Goal: Information Seeking & Learning: Learn about a topic

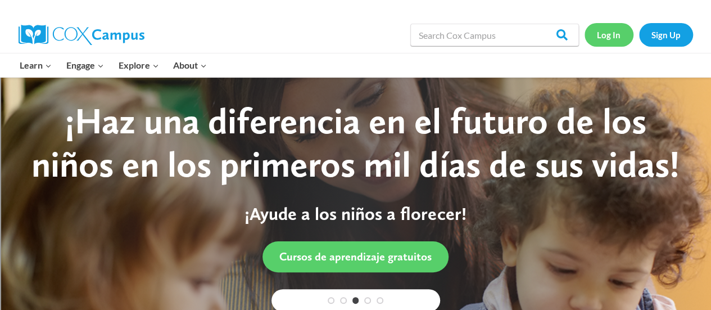
click at [607, 27] on link "Log In" at bounding box center [609, 34] width 49 height 23
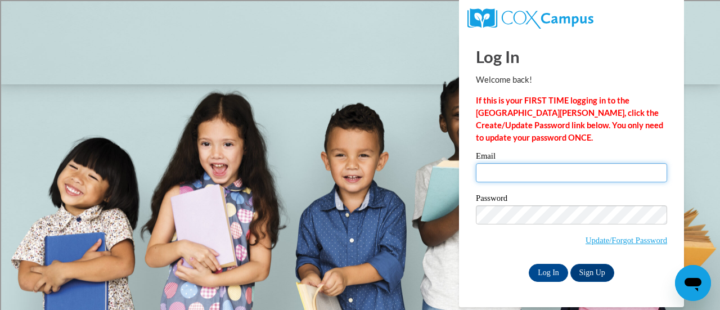
click at [536, 173] on input "Email" at bounding box center [571, 172] width 191 height 19
type input "kimberly.jackson@rusd.org"
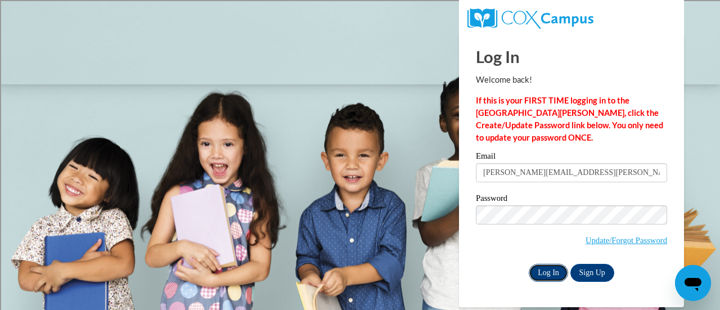
click at [545, 278] on input "Log In" at bounding box center [548, 273] width 39 height 18
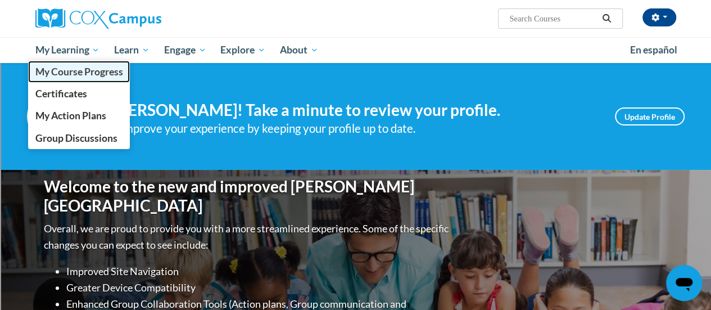
drag, startPoint x: 85, startPoint y: 74, endPoint x: 72, endPoint y: 67, distance: 15.1
click at [72, 67] on span "My Course Progress" at bounding box center [79, 72] width 88 height 12
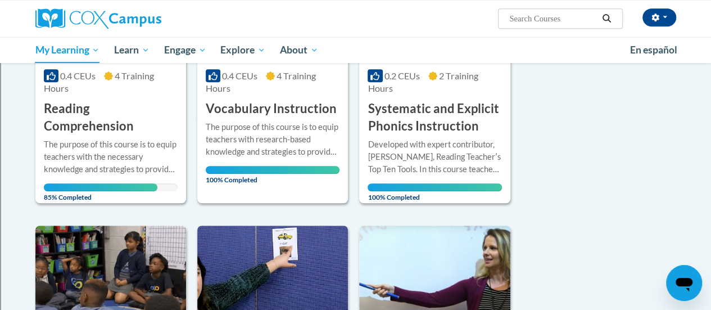
scroll to position [287, 0]
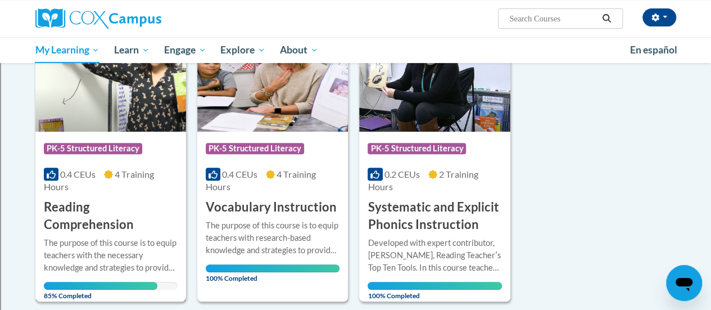
click at [89, 191] on div "0.4 CEUs 4 Training Hours" at bounding box center [111, 180] width 134 height 25
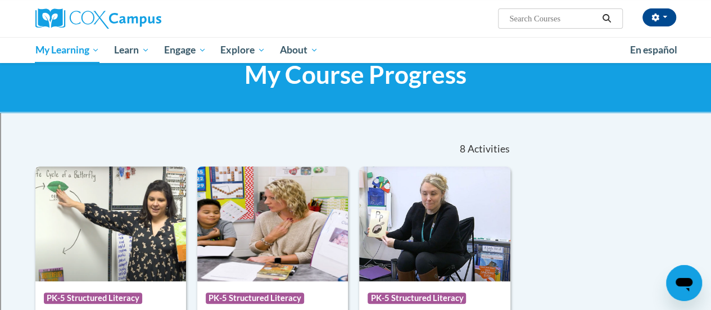
scroll to position [27, 0]
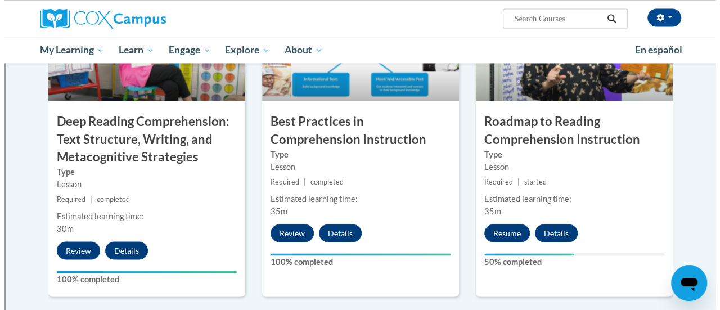
scroll to position [926, 0]
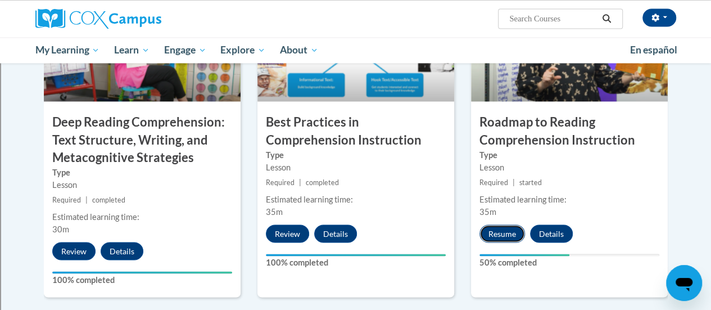
click at [508, 235] on button "Resume" at bounding box center [503, 233] width 46 height 18
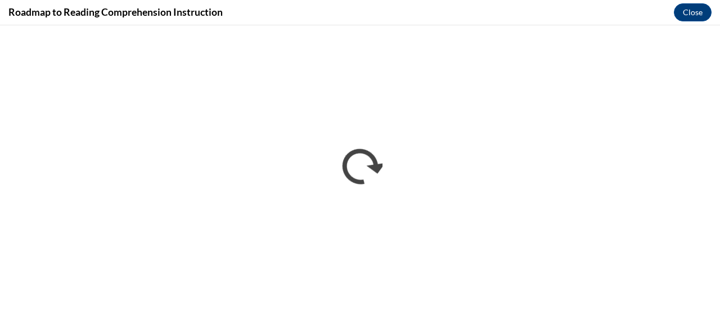
scroll to position [0, 0]
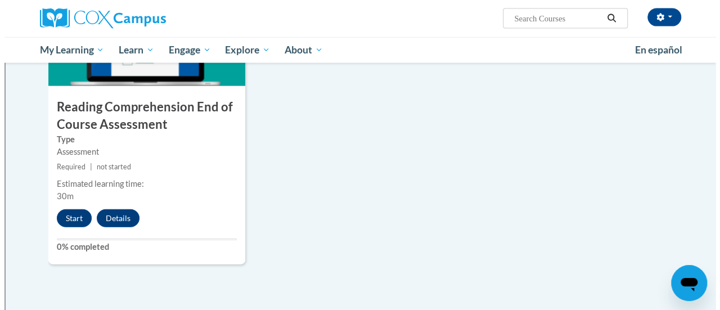
scroll to position [1269, 0]
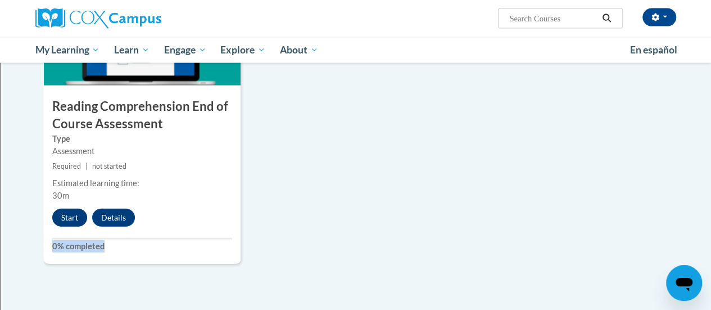
drag, startPoint x: 337, startPoint y: 276, endPoint x: 79, endPoint y: 218, distance: 265.2
click at [75, 219] on button "Start" at bounding box center [69, 218] width 35 height 18
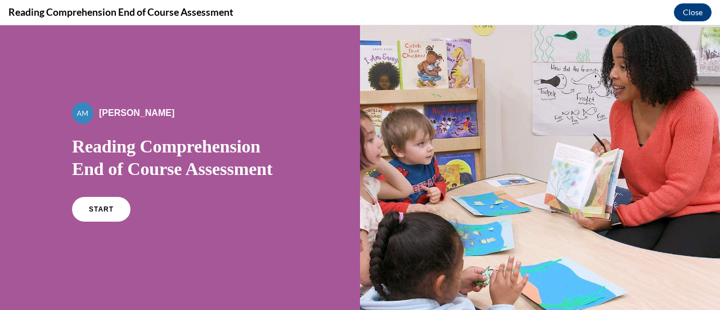
scroll to position [12, 0]
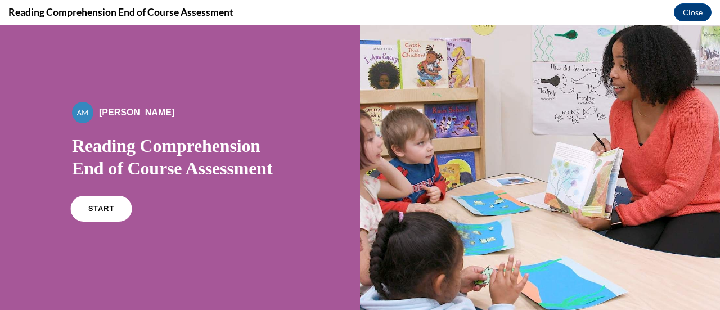
click at [92, 204] on link "START" at bounding box center [100, 209] width 61 height 26
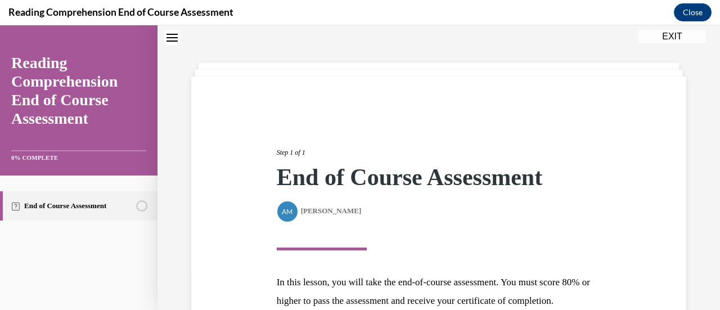
scroll to position [165, 0]
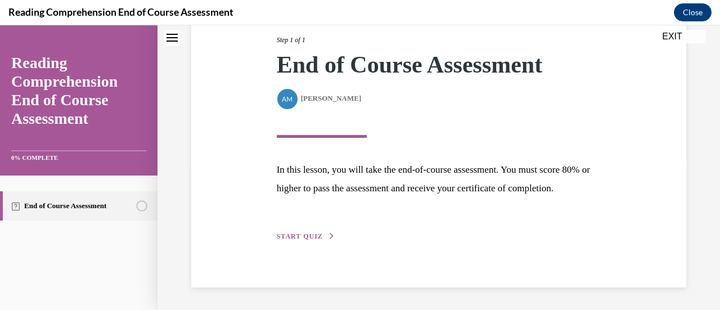
click at [295, 231] on button "START QUIZ" at bounding box center [306, 236] width 58 height 10
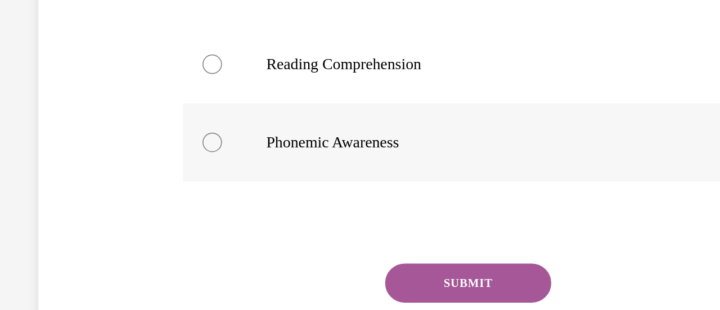
scroll to position [273, 0]
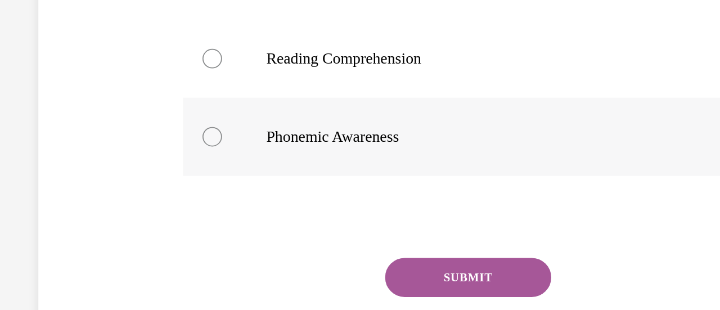
radio input "true"
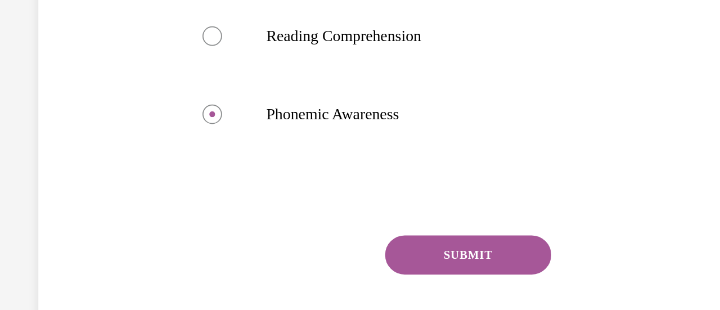
click at [128, 122] on button "SUBMIT" at bounding box center [145, 122] width 96 height 22
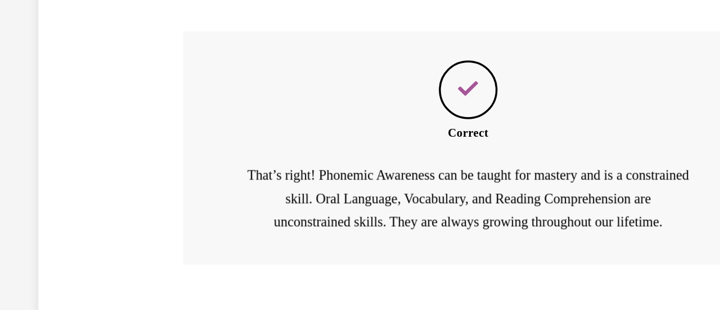
scroll to position [1269, 0]
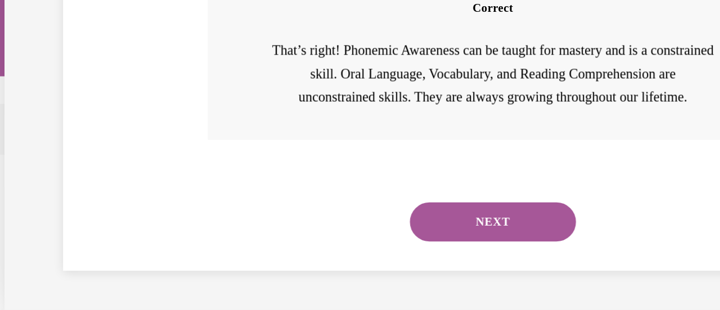
click at [163, 43] on button "NEXT" at bounding box center [170, 50] width 96 height 22
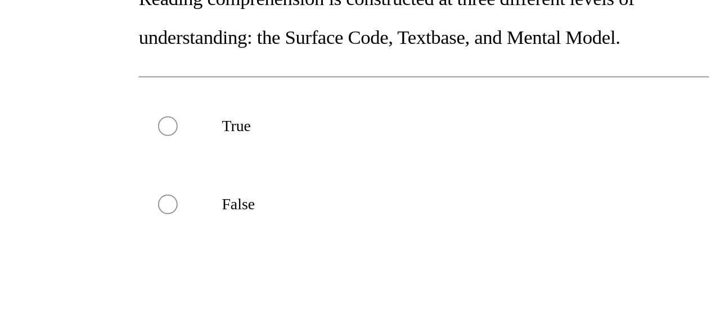
scroll to position [125, 0]
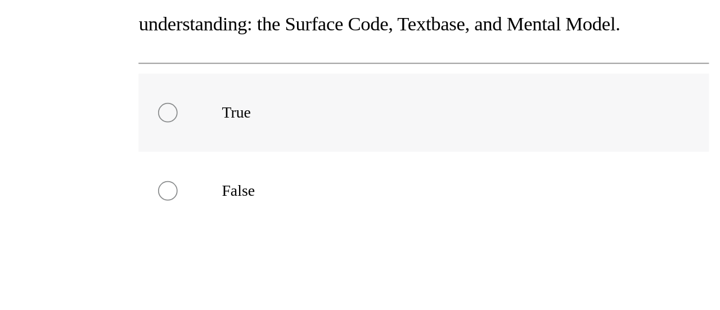
radio input "true"
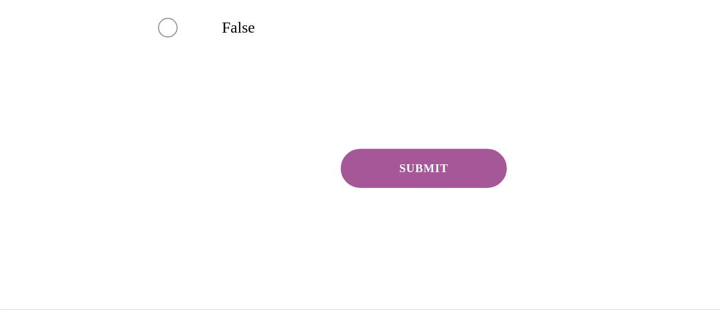
scroll to position [241, 0]
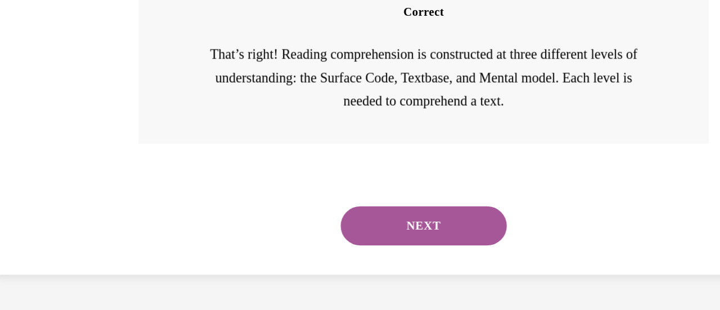
scroll to position [358, 0]
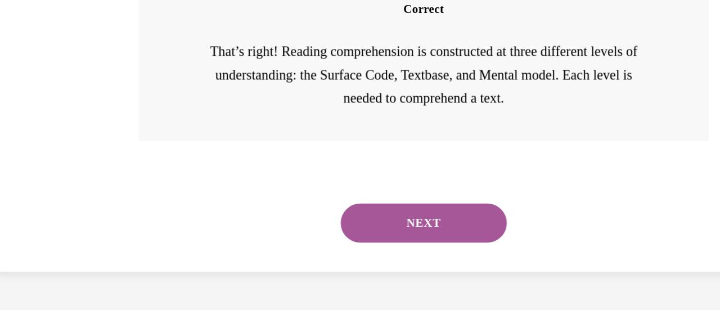
click at [88, 52] on button "NEXT" at bounding box center [101, 50] width 96 height 22
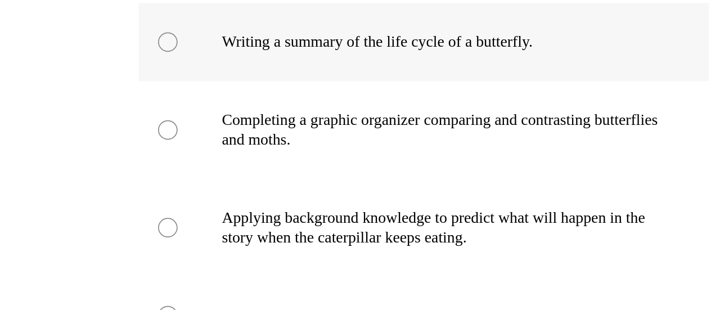
scroll to position [144, 0]
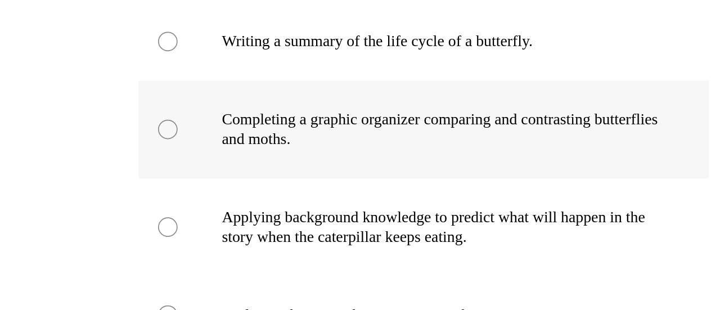
radio input "true"
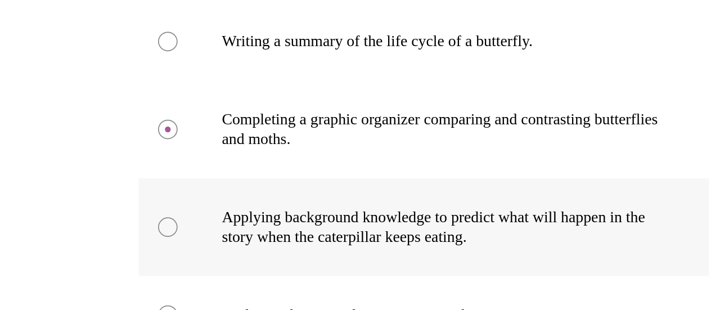
radio input "true"
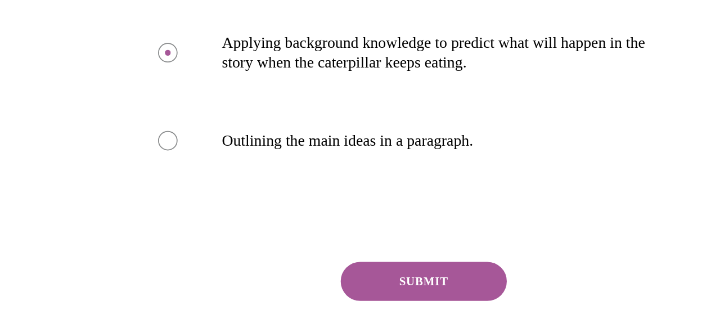
scroll to position [246, 0]
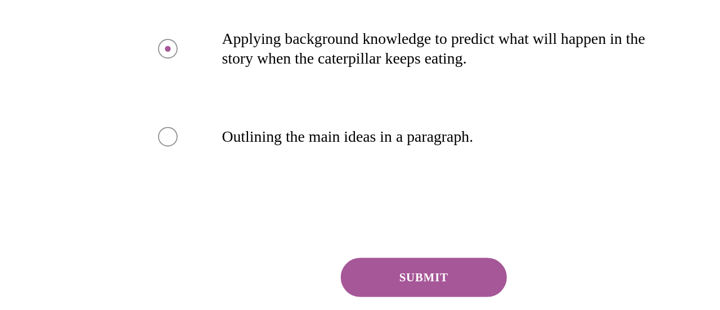
click at [106, 81] on button "SUBMIT" at bounding box center [101, 82] width 96 height 22
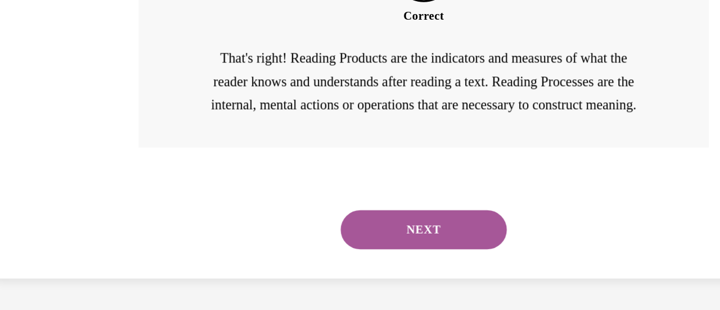
scroll to position [445, 0]
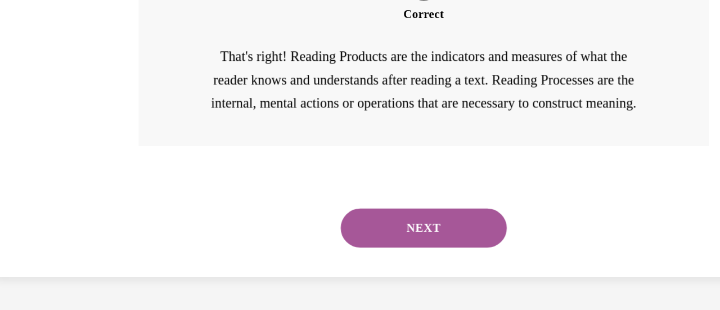
click at [109, 65] on button "NEXT" at bounding box center [101, 53] width 96 height 22
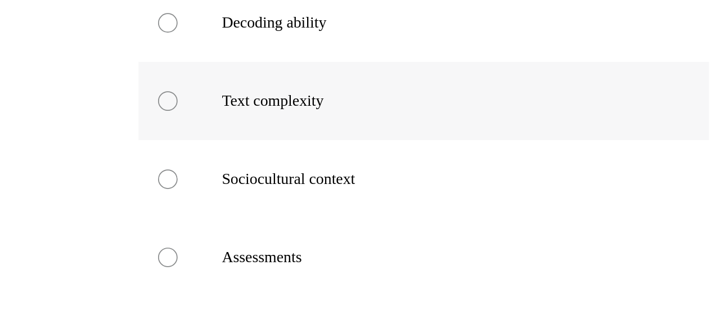
scroll to position [200, 0]
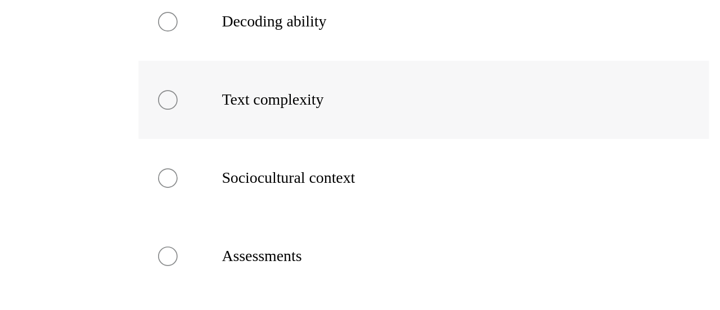
radio input "true"
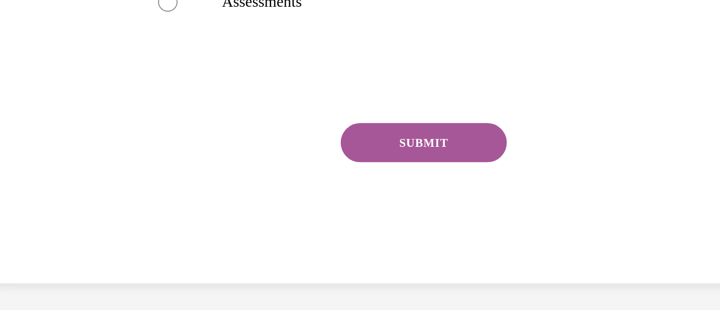
scroll to position [348, 0]
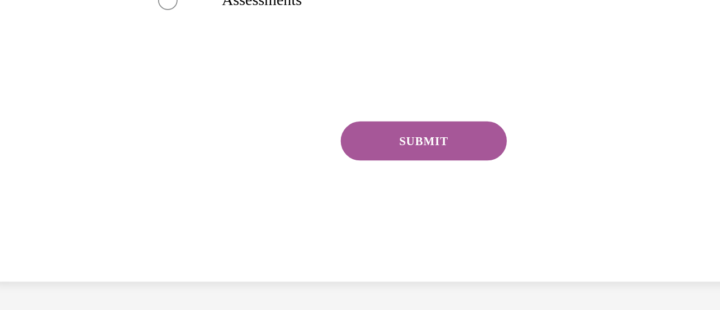
click at [129, 2] on button "SUBMIT" at bounding box center [101, 3] width 96 height 22
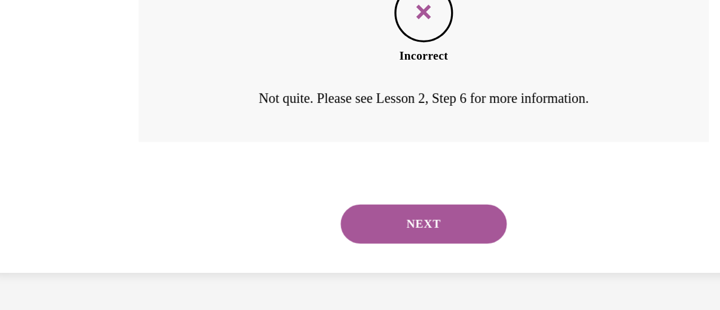
scroll to position [444, 0]
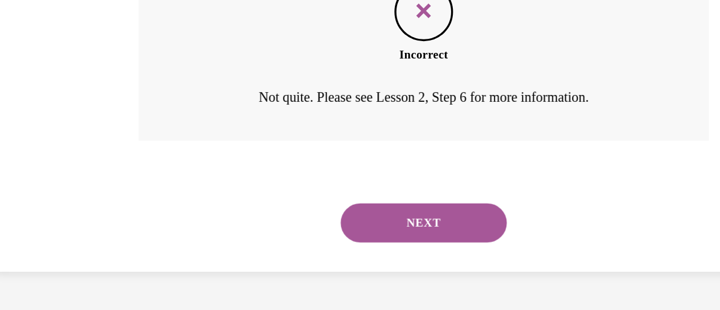
click at [103, 40] on button "NEXT" at bounding box center [101, 50] width 96 height 22
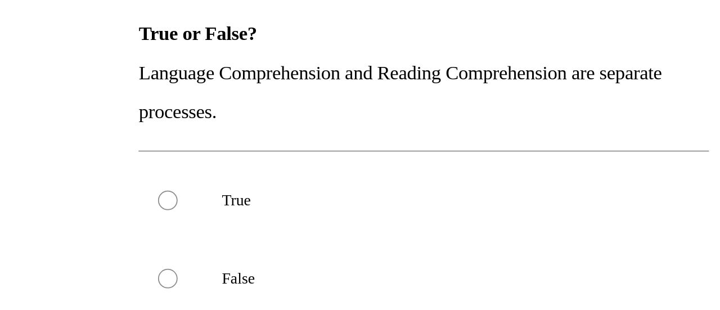
scroll to position [75, 0]
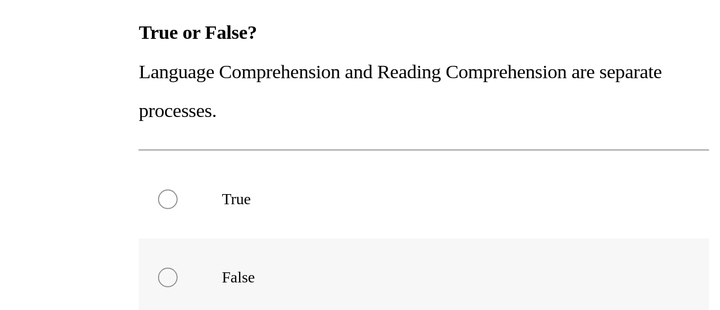
radio input "true"
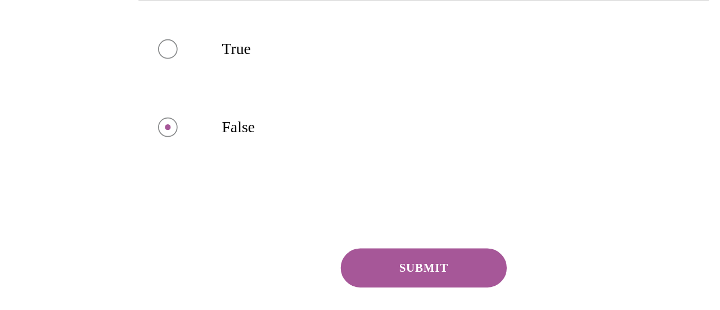
scroll to position [164, 0]
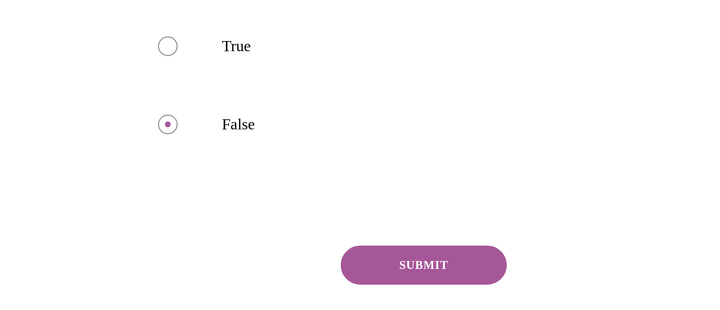
click at [110, 81] on button "SUBMIT" at bounding box center [101, 75] width 96 height 22
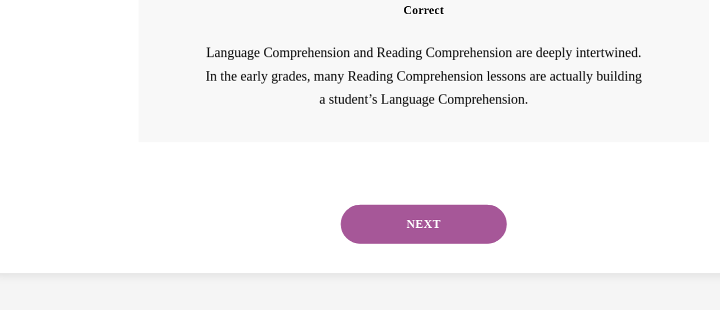
scroll to position [358, 0]
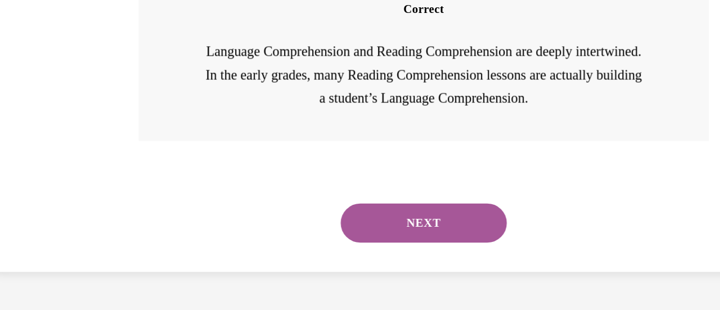
click at [100, 55] on button "NEXT" at bounding box center [101, 50] width 96 height 22
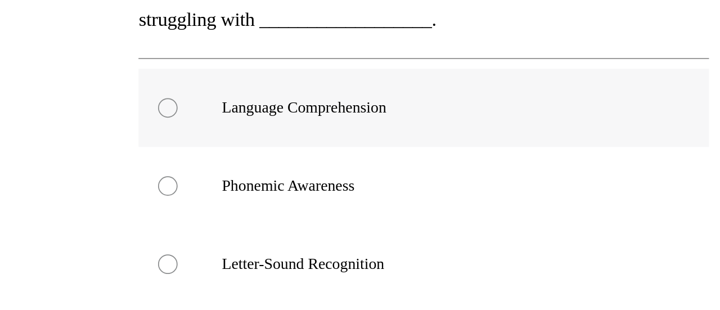
scroll to position [96, 0]
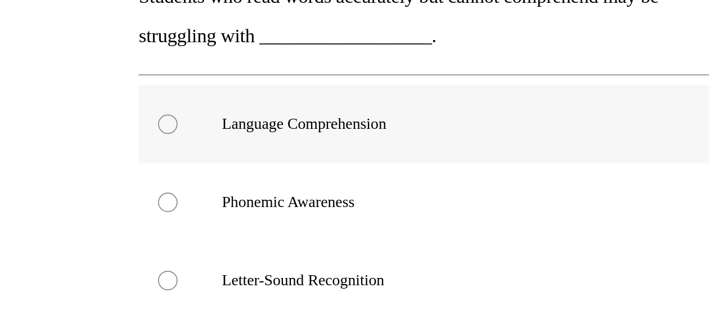
radio input "true"
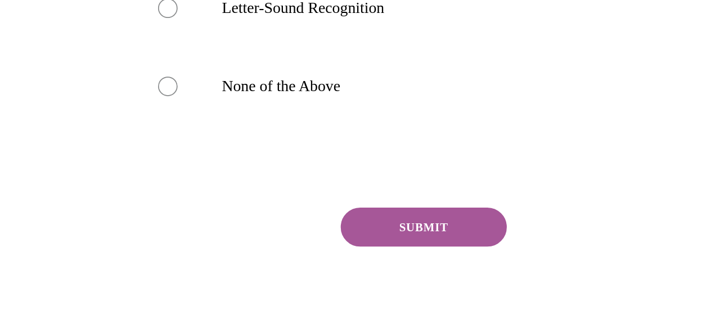
scroll to position [265, 0]
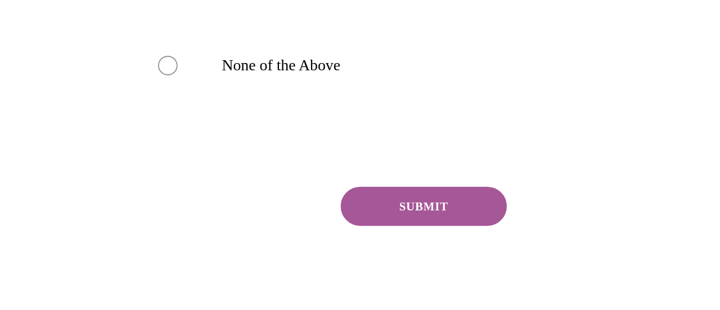
click at [105, 42] on button "SUBMIT" at bounding box center [101, 41] width 96 height 22
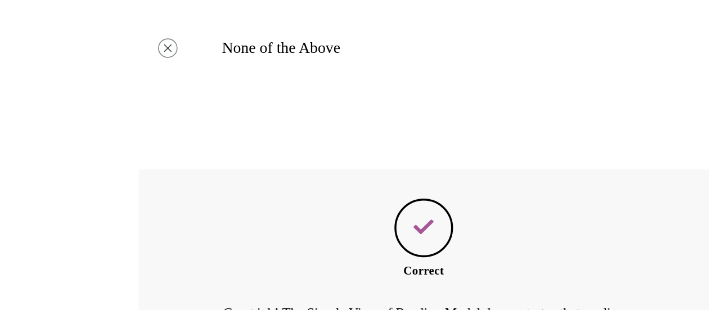
click at [105, 171] on div "SUBMIT NEXT" at bounding box center [101, 200] width 328 height 58
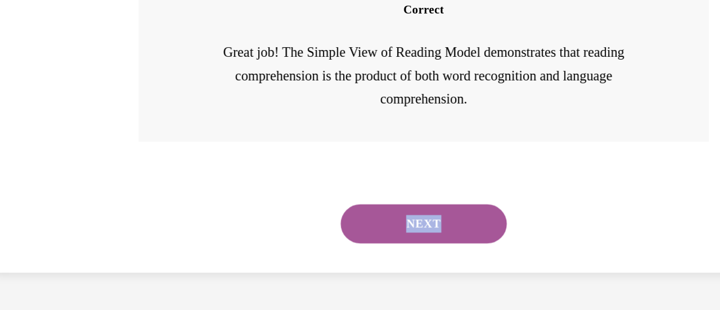
scroll to position [426, 0]
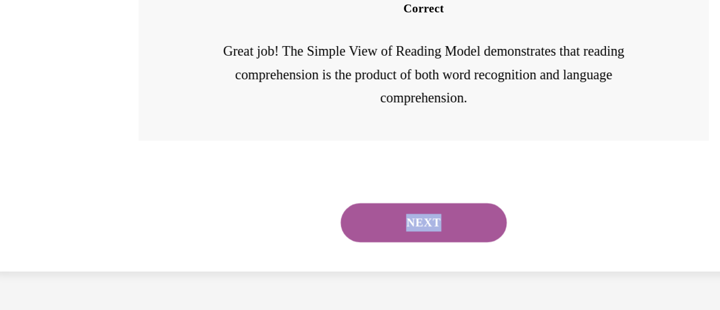
click at [129, 42] on button "NEXT" at bounding box center [101, 50] width 96 height 22
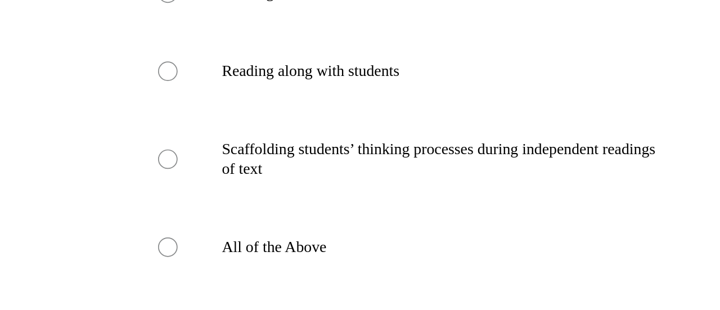
scroll to position [172, 0]
click at [0, 69] on label "All of the Above" at bounding box center [101, 64] width 328 height 45
radio input "true"
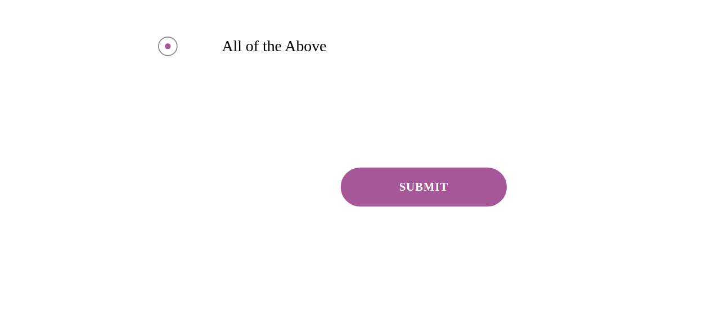
click at [114, 26] on button "SUBMIT" at bounding box center [101, 30] width 96 height 22
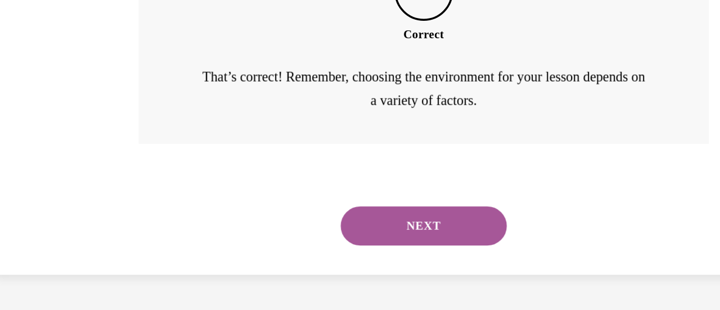
scroll to position [423, 0]
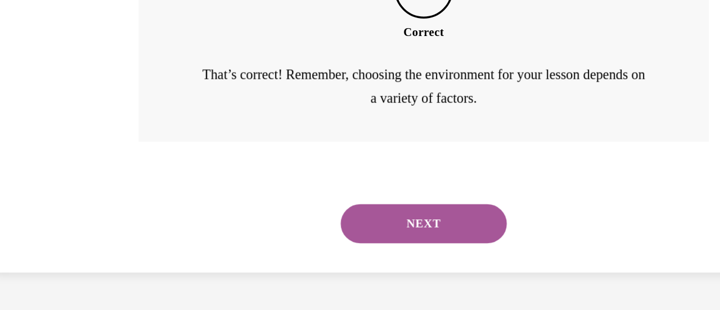
click at [109, 57] on button "NEXT" at bounding box center [101, 51] width 96 height 22
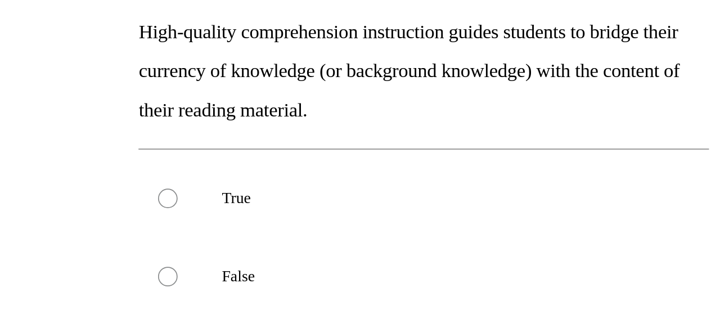
scroll to position [100, 0]
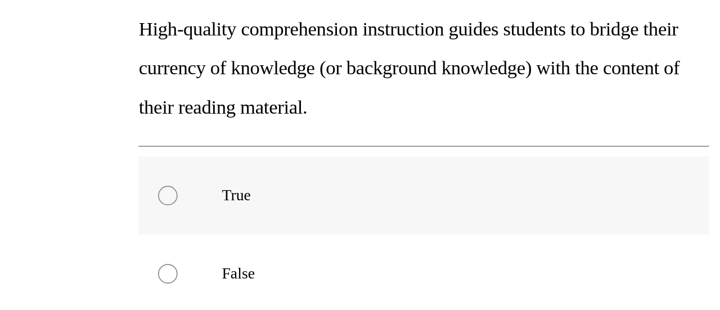
click at [0, 32] on label "True" at bounding box center [101, 34] width 328 height 45
radio input "true"
click at [0, 32] on label "True" at bounding box center [101, 34] width 328 height 45
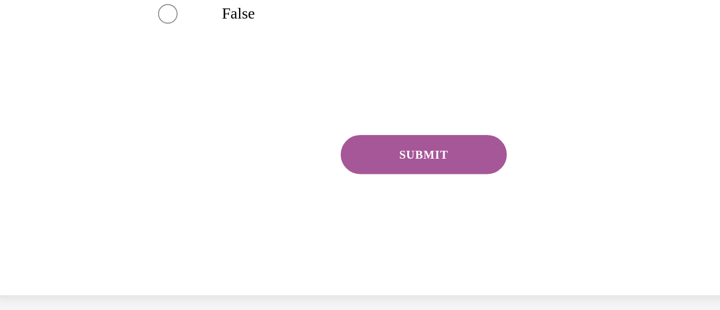
click at [111, 17] on button "SUBMIT" at bounding box center [101, 11] width 96 height 22
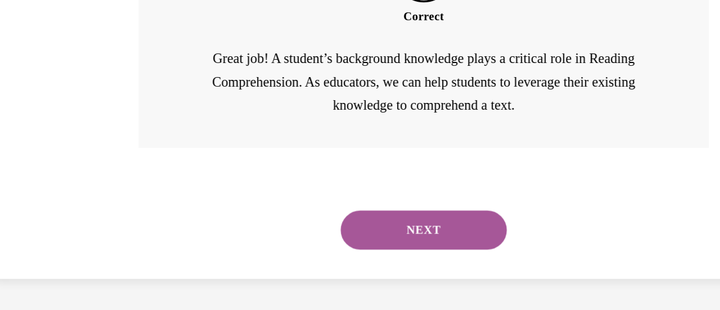
scroll to position [381, 0]
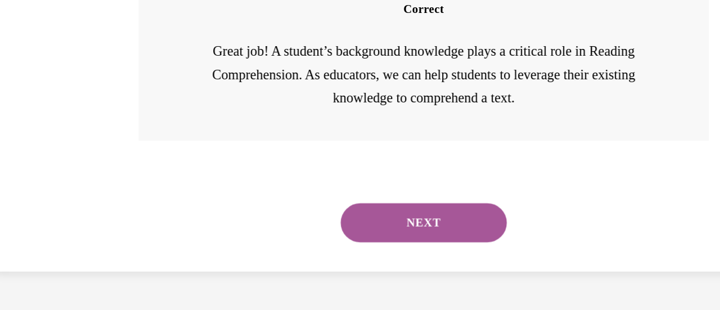
click at [103, 52] on button "NEXT" at bounding box center [101, 50] width 96 height 22
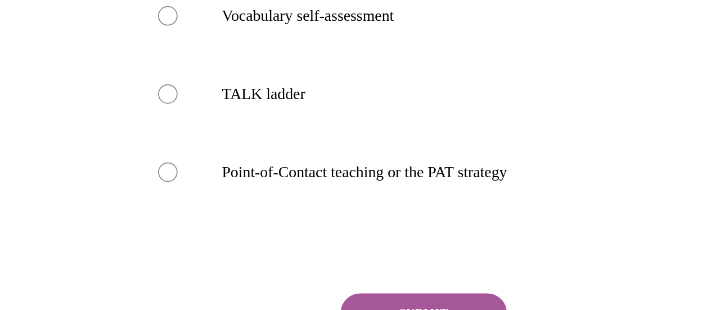
scroll to position [227, 0]
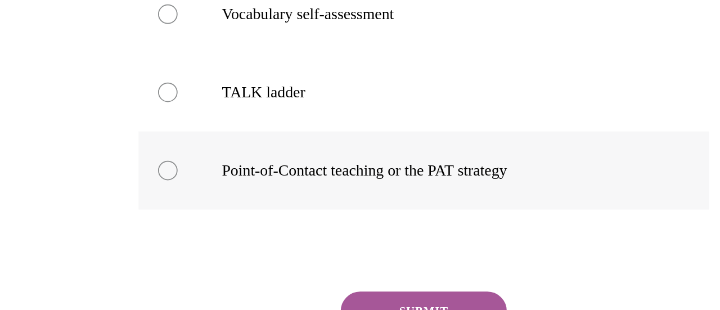
radio input "true"
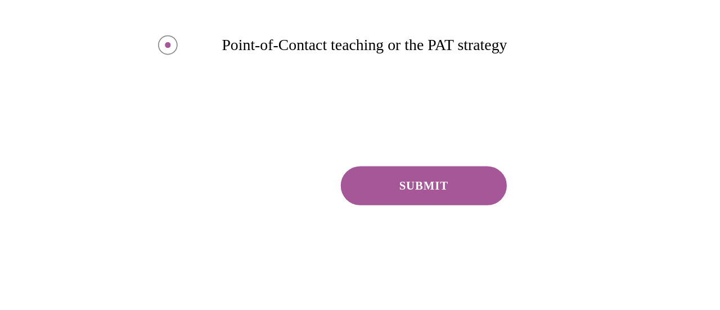
click at [120, 33] on button "SUBMIT" at bounding box center [101, 29] width 96 height 22
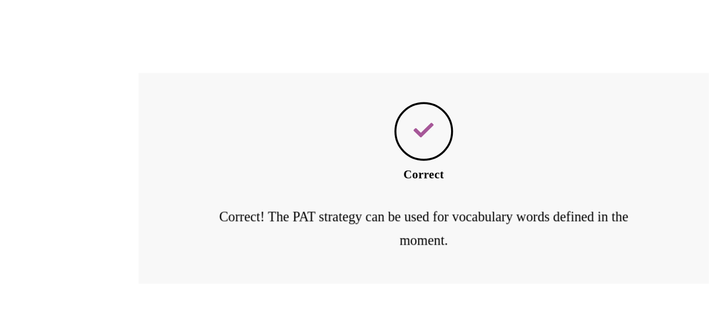
scroll to position [435, 0]
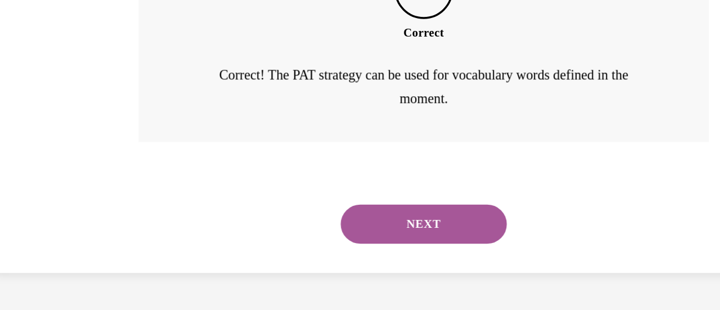
click at [98, 63] on div "NEXT" at bounding box center [101, 51] width 328 height 45
click at [100, 44] on button "NEXT" at bounding box center [101, 51] width 96 height 22
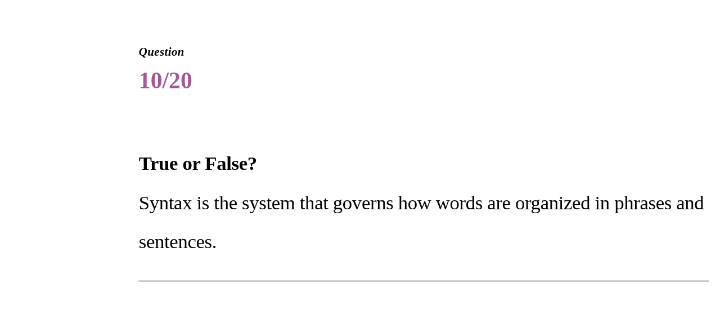
click at [100, 44] on p "Syntax is the system that governs how words are organized in phrases and senten…" at bounding box center [101, 50] width 328 height 45
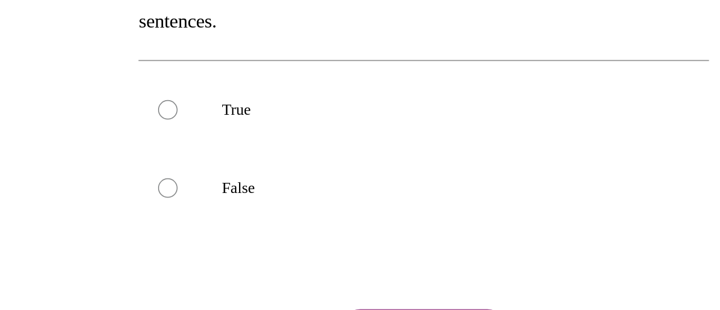
scroll to position [128, 0]
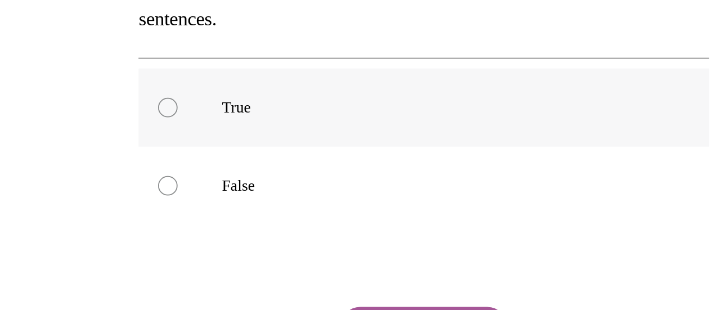
radio input "true"
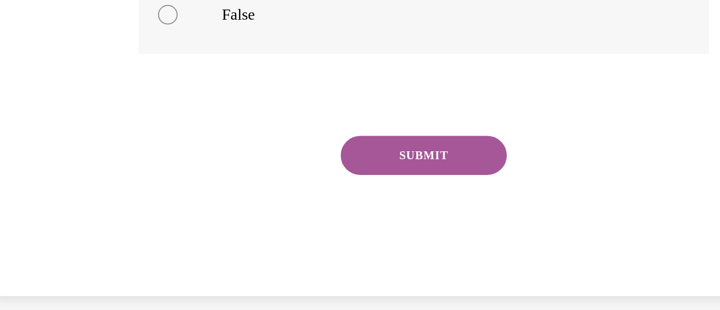
click at [85, 14] on button "SUBMIT" at bounding box center [101, 12] width 96 height 22
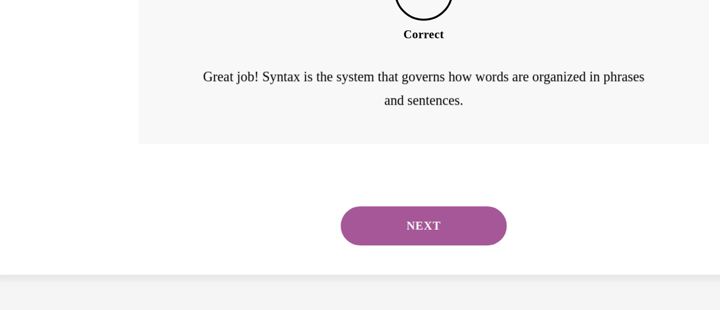
scroll to position [345, 0]
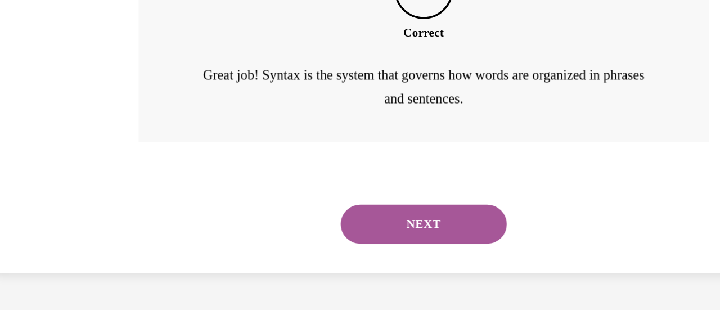
click at [93, 52] on button "NEXT" at bounding box center [101, 51] width 96 height 22
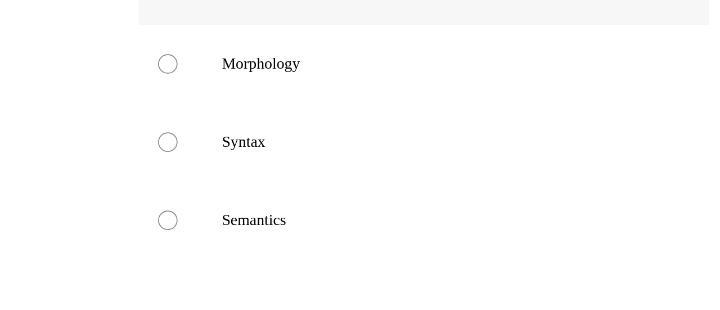
scroll to position [177, 0]
click at [0, 5] on label "Syntax" at bounding box center [101, 3] width 328 height 45
radio input "true"
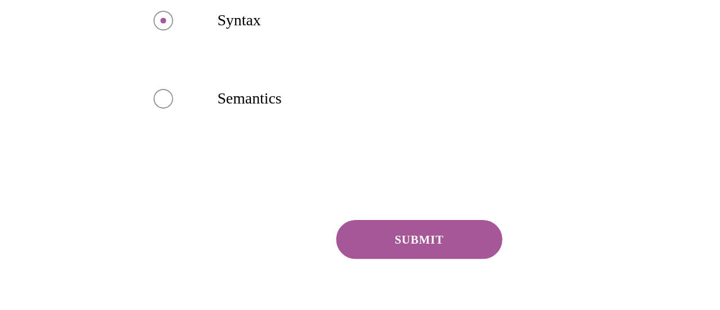
scroll to position [251, 0]
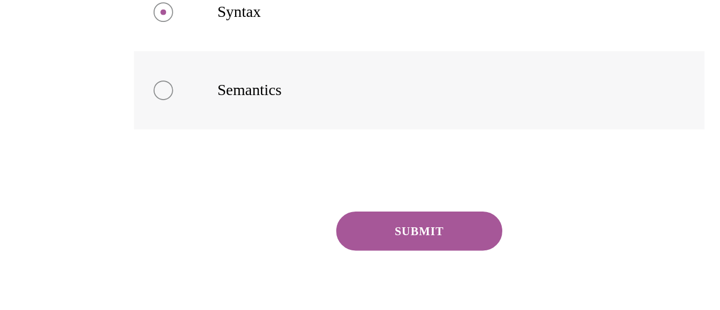
radio input "true"
click at [118, 49] on button "SUBMIT" at bounding box center [96, 55] width 96 height 22
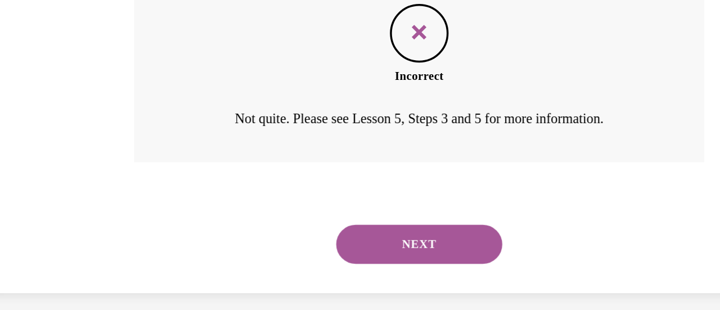
scroll to position [399, 0]
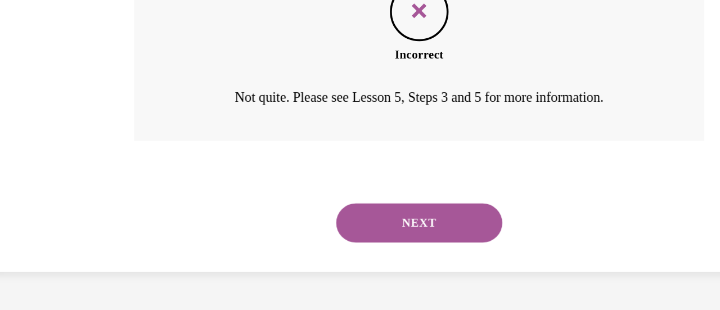
click at [91, 52] on button "NEXT" at bounding box center [96, 50] width 96 height 22
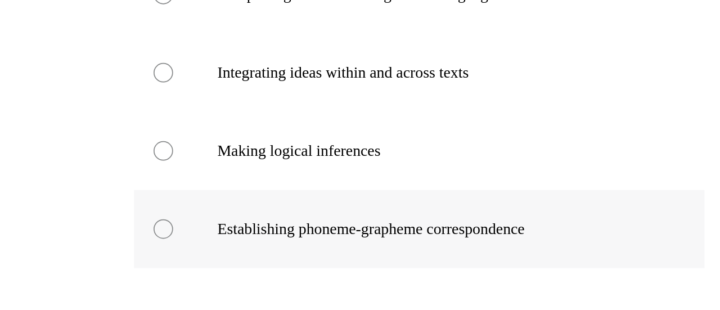
scroll to position [148, 0]
radio input "true"
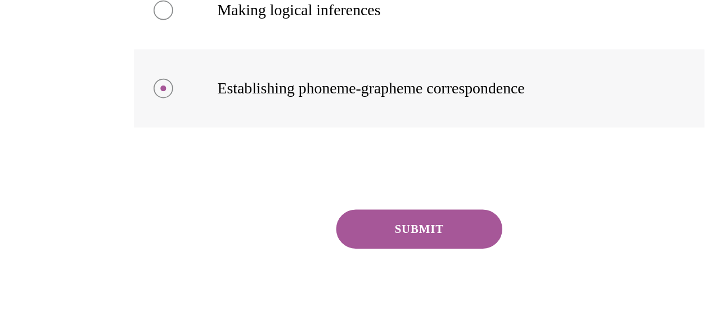
scroll to position [236, 0]
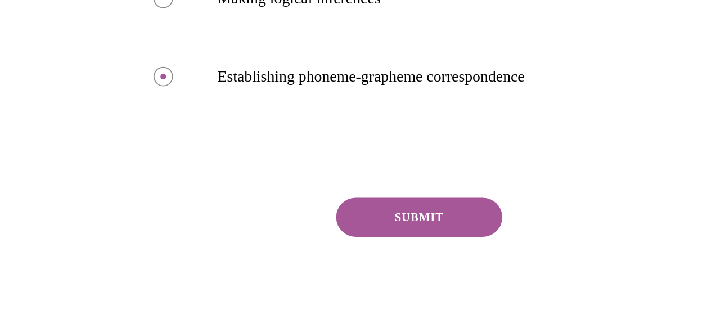
click at [112, 50] on button "SUBMIT" at bounding box center [96, 47] width 96 height 22
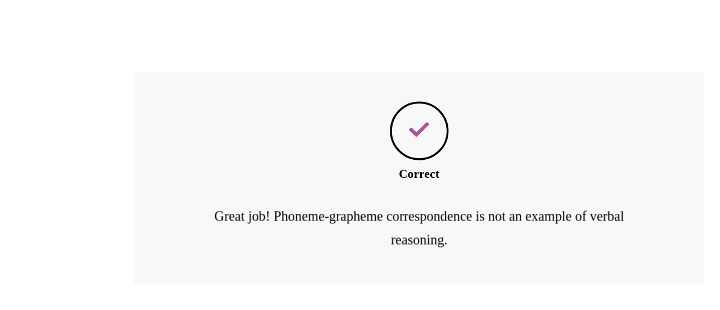
scroll to position [390, 0]
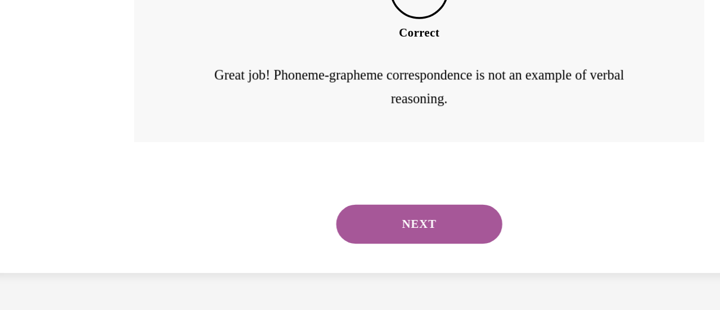
click at [112, 50] on button "NEXT" at bounding box center [96, 51] width 96 height 22
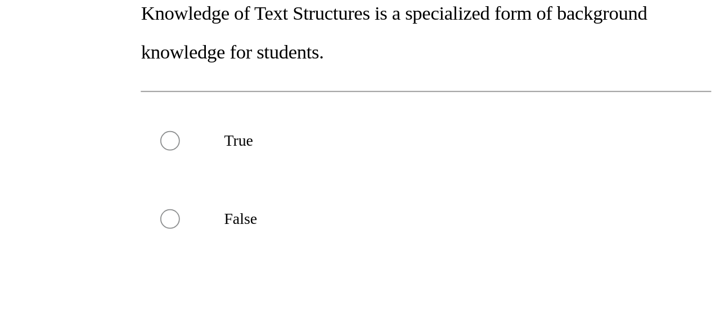
scroll to position [121, 0]
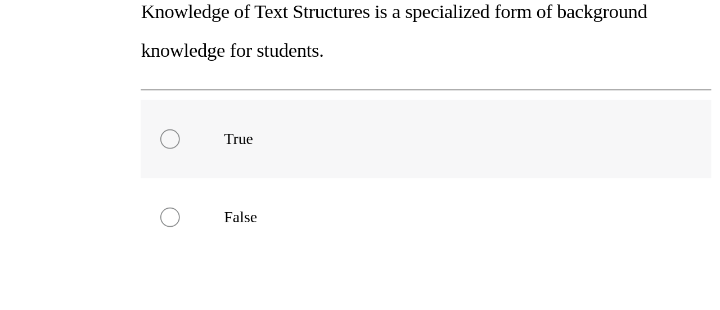
radio input "true"
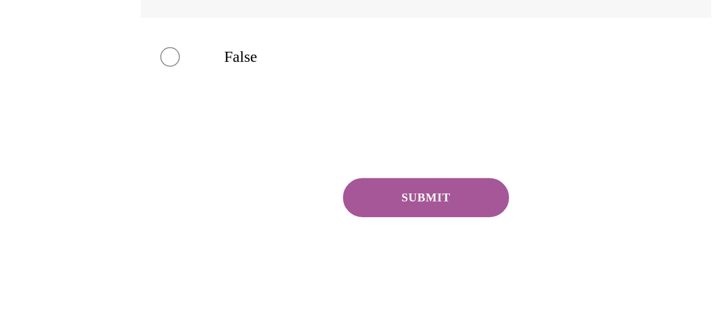
scroll to position [217, 0]
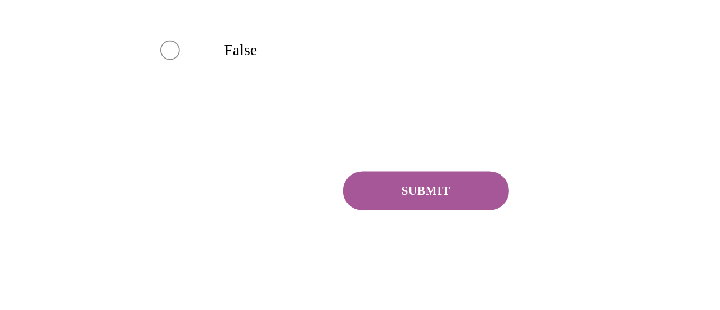
click at [108, 37] on button "SUBMIT" at bounding box center [103, 40] width 96 height 22
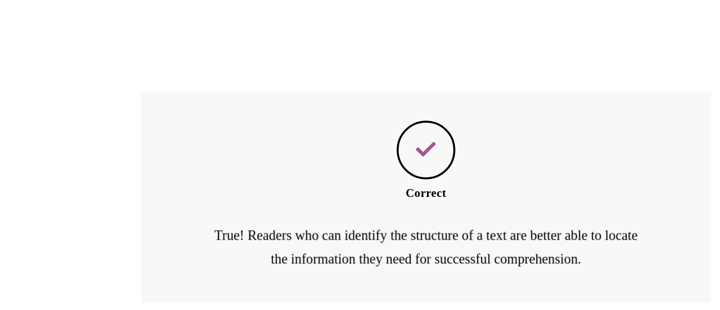
scroll to position [345, 0]
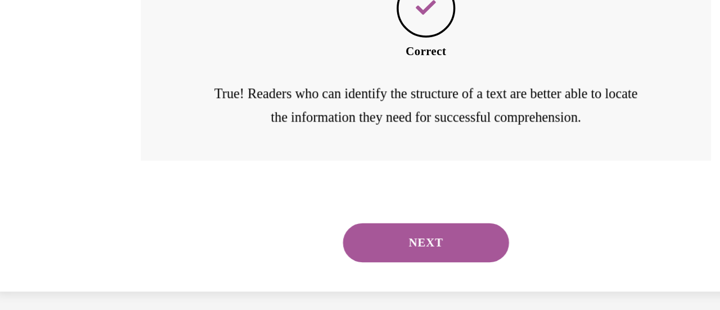
click at [107, 76] on button "NEXT" at bounding box center [103, 69] width 96 height 22
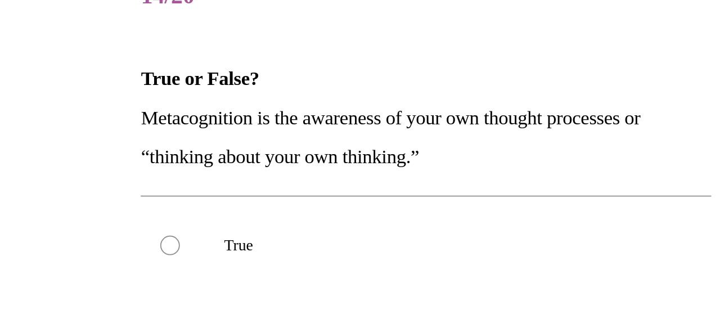
scroll to position [74, 0]
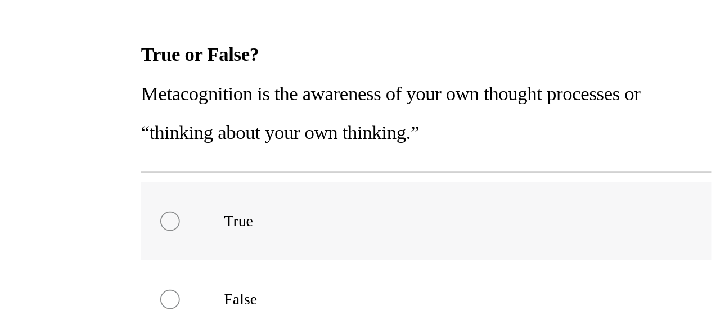
click at [0, 57] on label "True" at bounding box center [103, 57] width 328 height 45
radio input "true"
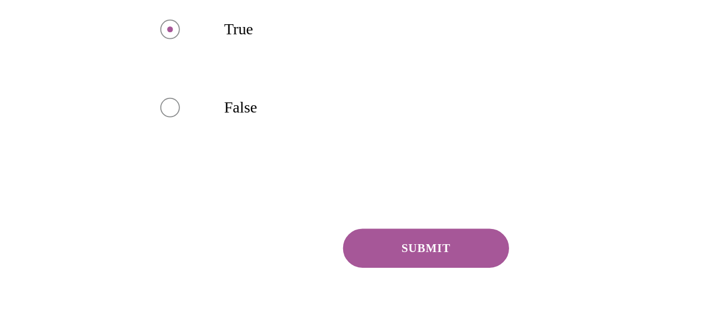
click at [73, 66] on button "SUBMIT" at bounding box center [103, 73] width 96 height 22
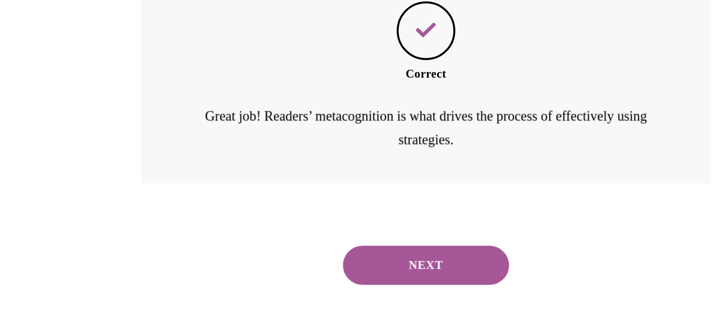
scroll to position [345, 0]
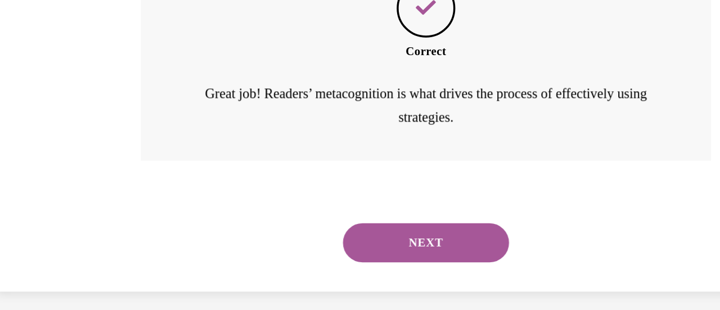
click at [81, 75] on button "NEXT" at bounding box center [103, 69] width 96 height 22
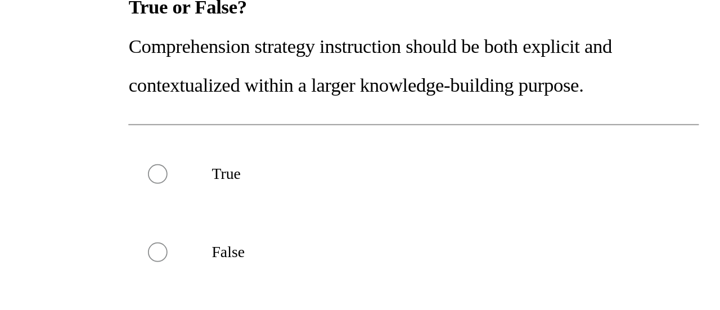
scroll to position [101, 0]
click at [0, 30] on label "True" at bounding box center [90, 29] width 328 height 45
radio input "true"
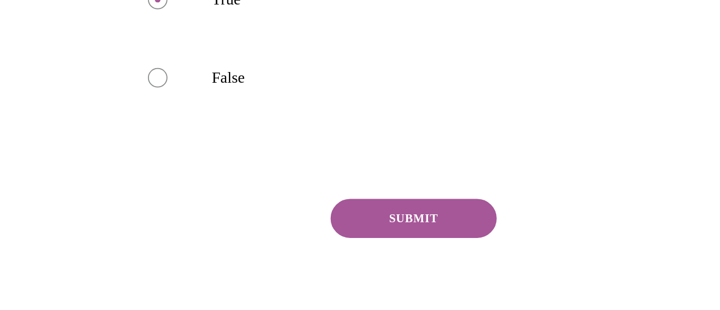
click at [69, 65] on button "SUBMIT" at bounding box center [91, 55] width 96 height 22
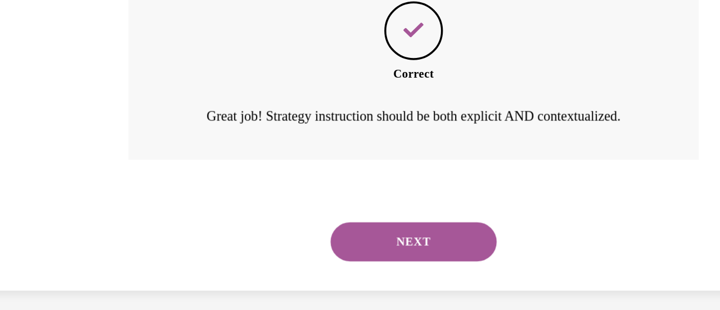
scroll to position [345, 0]
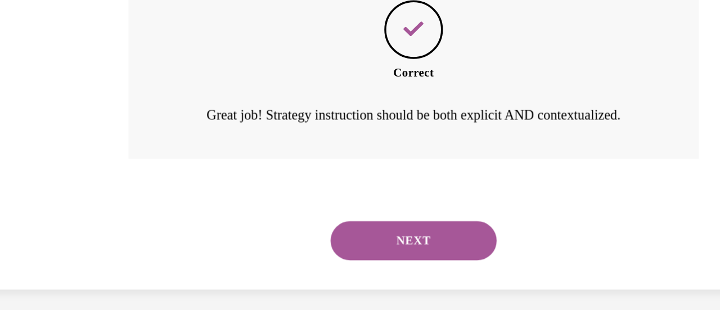
click at [69, 70] on button "NEXT" at bounding box center [91, 68] width 96 height 22
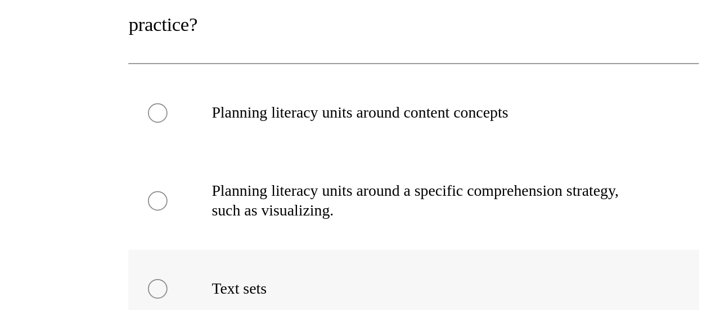
scroll to position [115, 0]
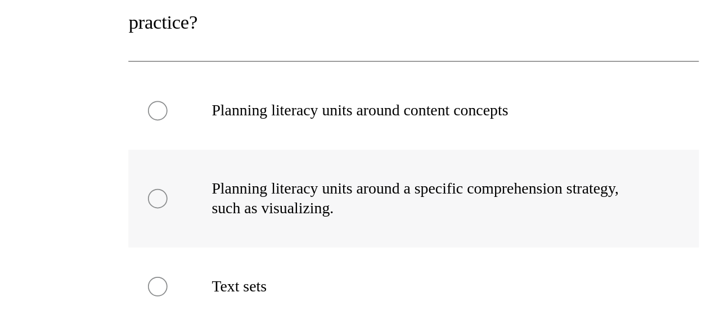
radio input "true"
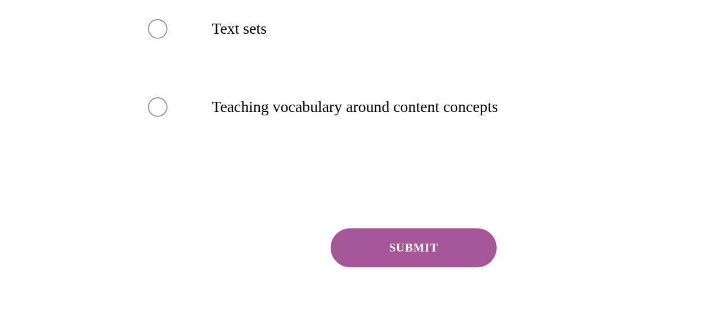
scroll to position [264, 0]
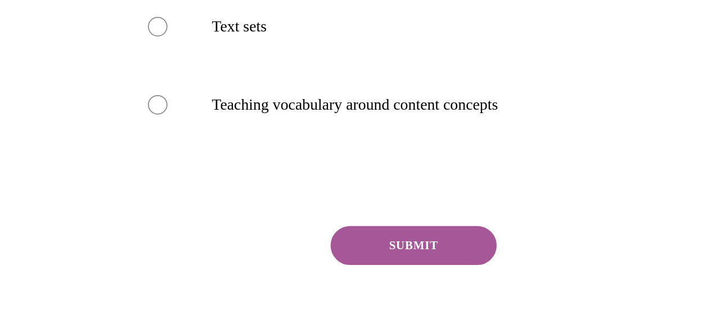
click at [87, 64] on button "SUBMIT" at bounding box center [91, 71] width 96 height 22
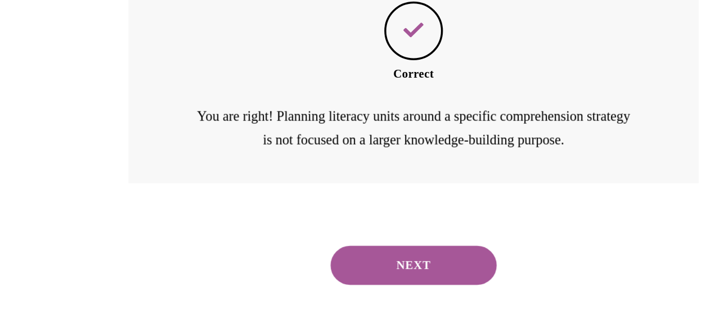
scroll to position [423, 0]
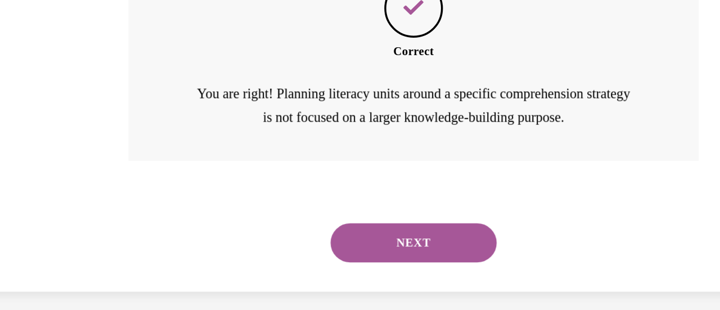
click at [87, 64] on button "NEXT" at bounding box center [91, 69] width 96 height 22
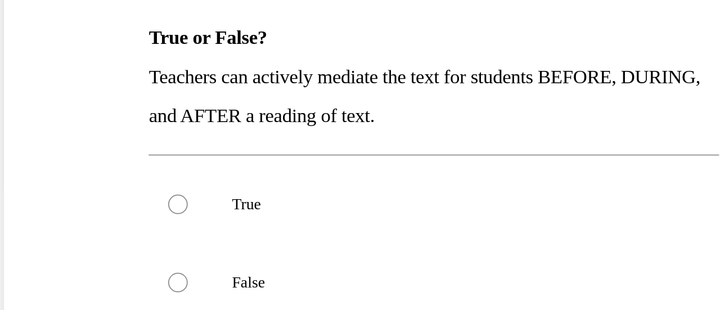
scroll to position [90, 0]
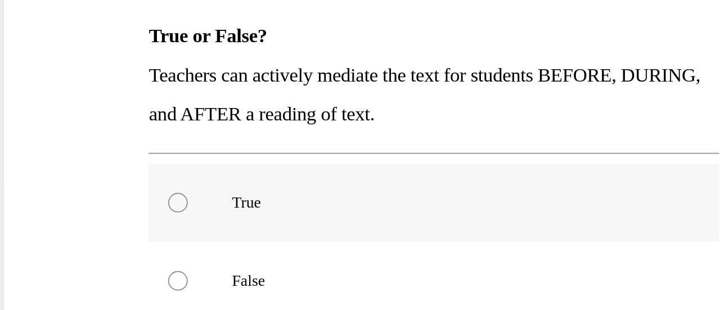
click at [0, 55] on label "True" at bounding box center [111, 50] width 328 height 45
radio input "true"
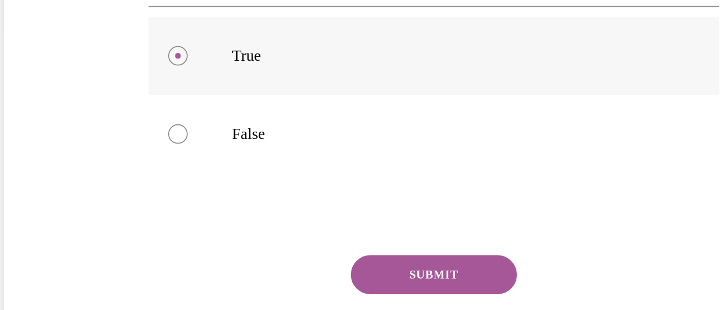
scroll to position [175, 0]
click at [105, 89] on button "SUBMIT" at bounding box center [111, 91] width 96 height 22
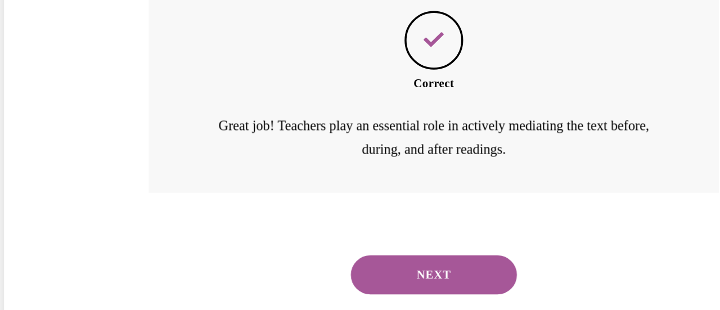
scroll to position [345, 0]
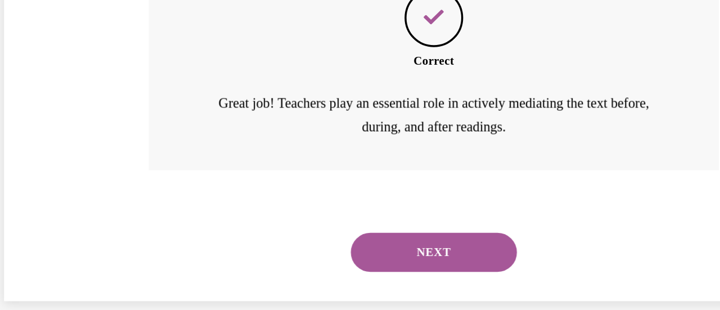
click at [105, 89] on button "NEXT" at bounding box center [111, 79] width 96 height 22
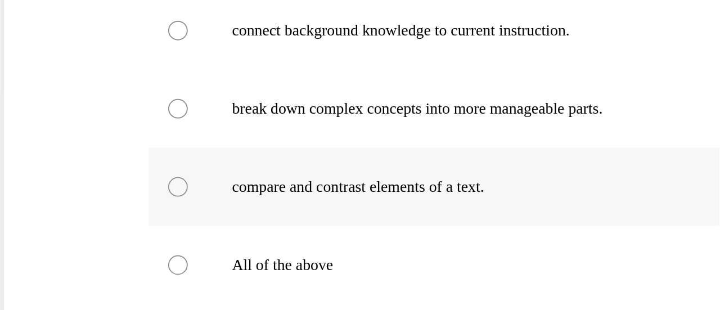
scroll to position [145, 0]
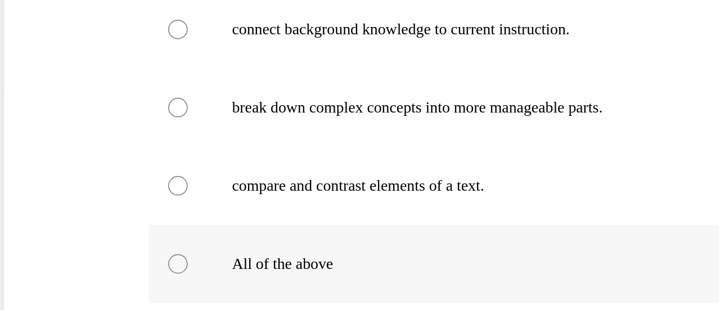
radio input "true"
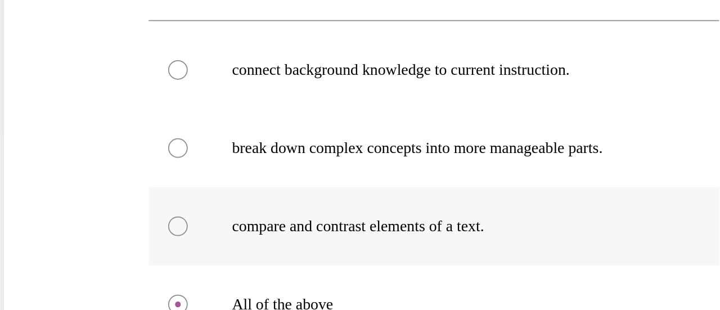
scroll to position [119, 0]
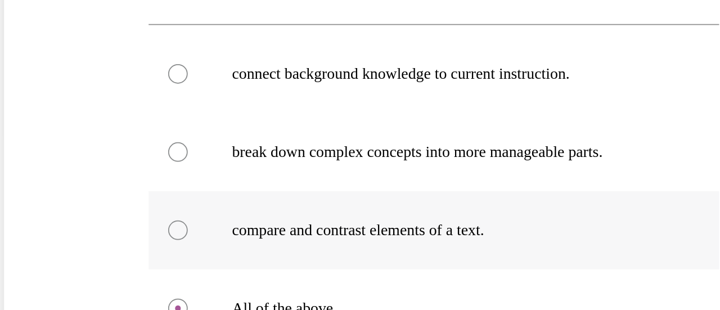
radio input "true"
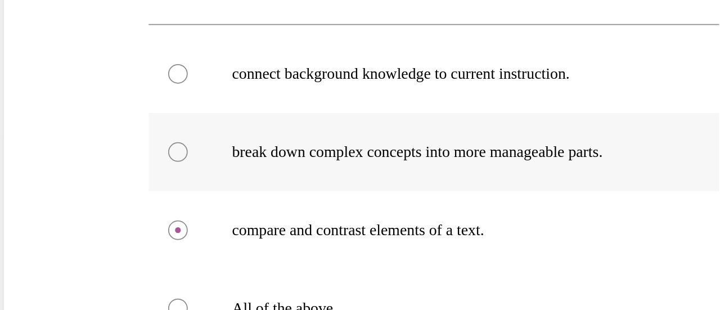
radio input "true"
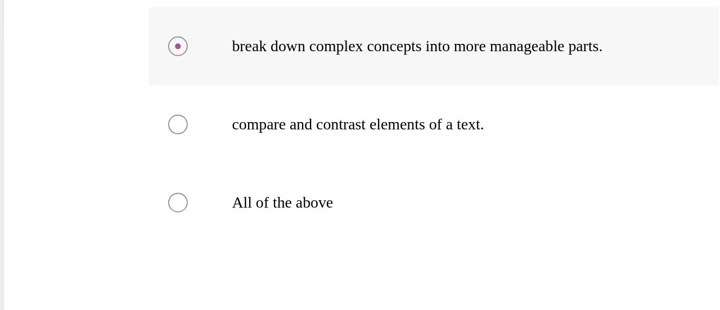
scroll to position [180, 0]
radio input "true"
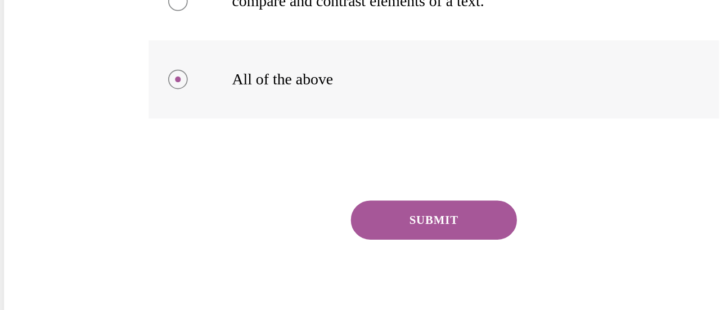
scroll to position [251, 0]
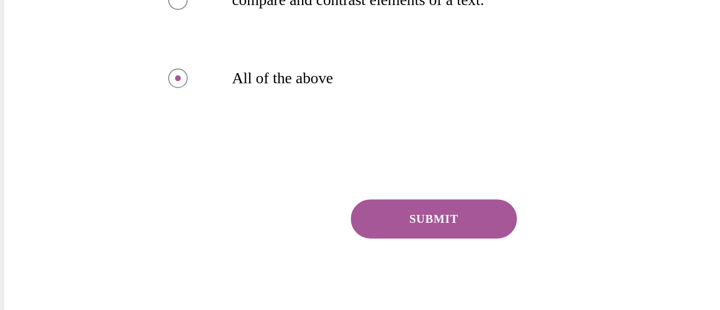
click at [127, 62] on button "SUBMIT" at bounding box center [111, 60] width 96 height 22
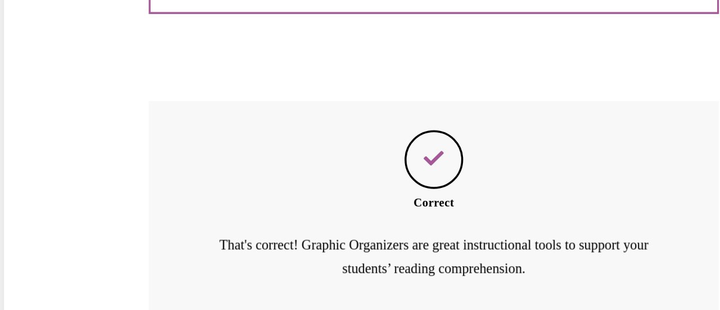
scroll to position [390, 0]
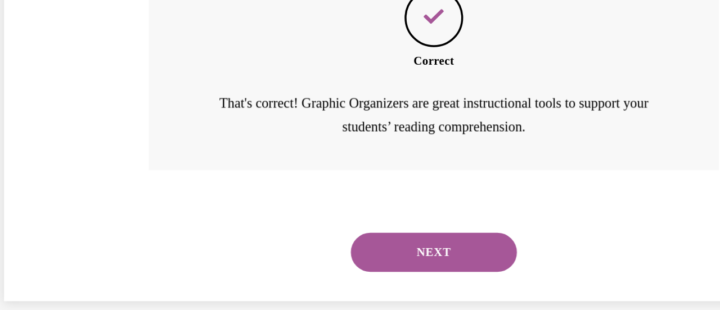
click at [132, 72] on button "NEXT" at bounding box center [111, 79] width 96 height 22
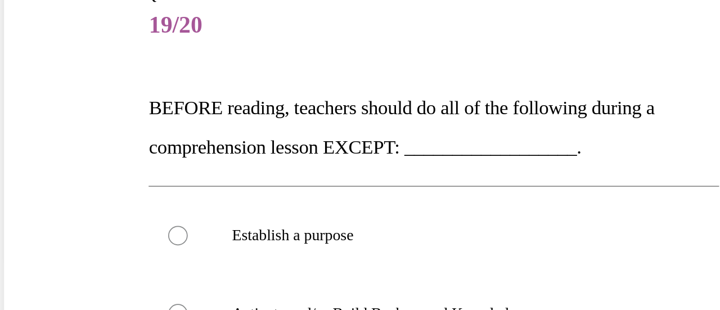
scroll to position [56, 0]
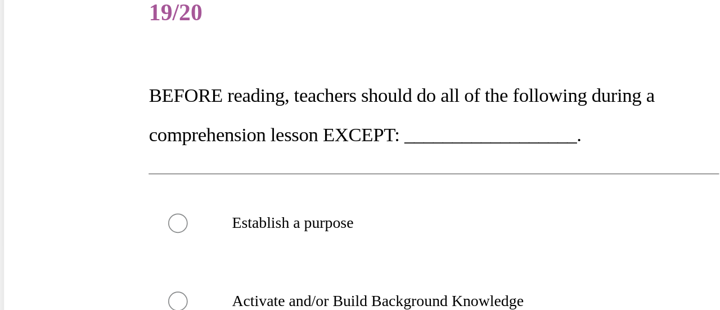
click at [132, 72] on label "Establish a purpose" at bounding box center [111, 62] width 328 height 45
radio input "true"
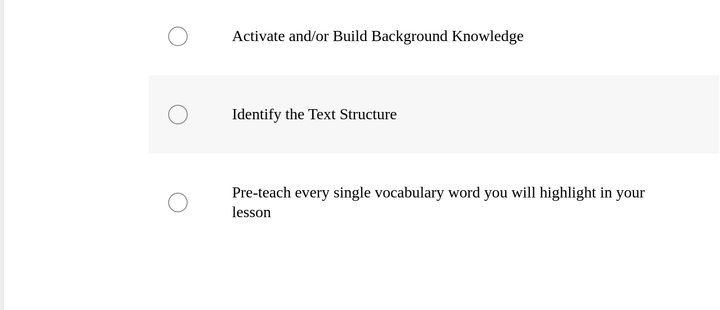
scroll to position [210, 0]
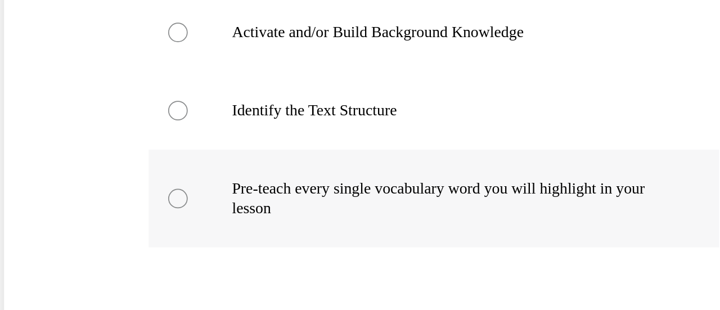
click at [0, 38] on label "Pre-teach every single vocabulary word you will highlight in your lesson" at bounding box center [111, 48] width 328 height 56
radio input "true"
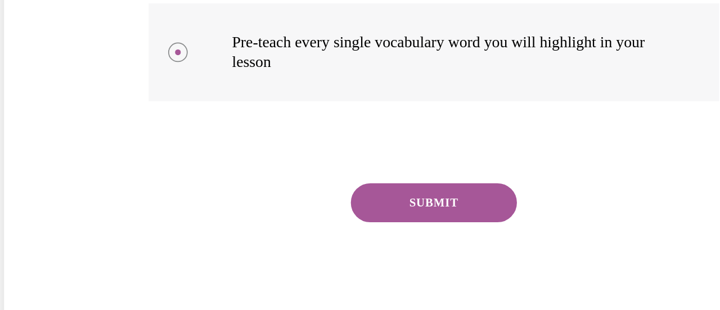
click at [82, 52] on button "SUBMIT" at bounding box center [111, 50] width 96 height 22
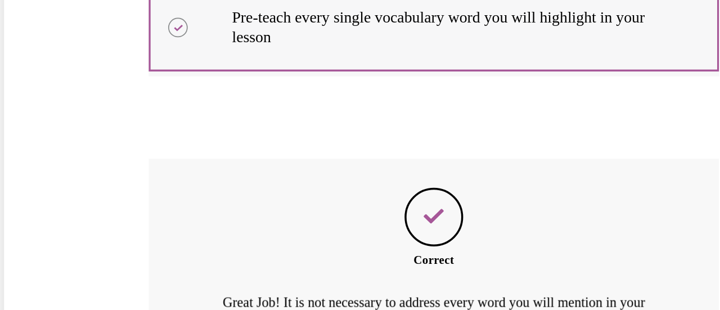
click at [82, 164] on div "SUBMIT NEXT" at bounding box center [111, 193] width 328 height 58
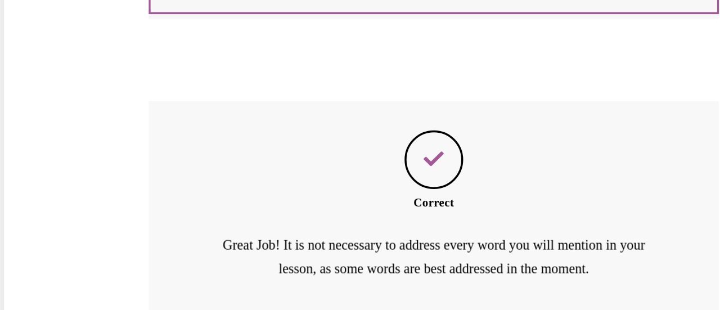
scroll to position [423, 0]
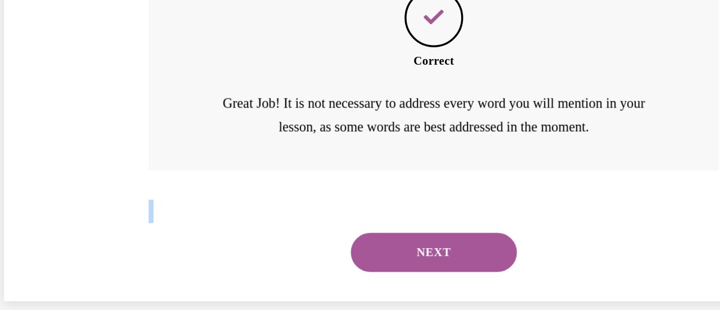
click at [93, 79] on button "NEXT" at bounding box center [111, 79] width 96 height 22
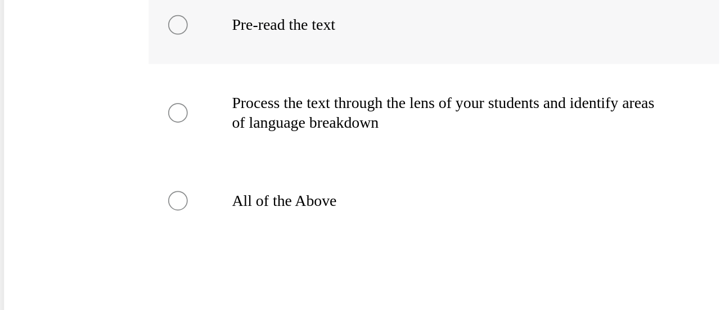
scroll to position [192, 0]
radio input "true"
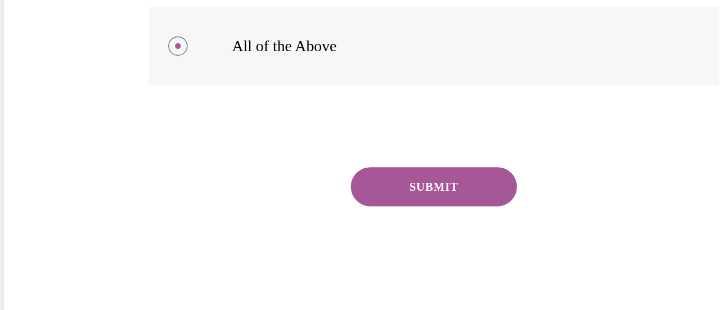
scroll to position [282, 0]
click at [133, 52] on button "SUBMIT" at bounding box center [111, 41] width 96 height 22
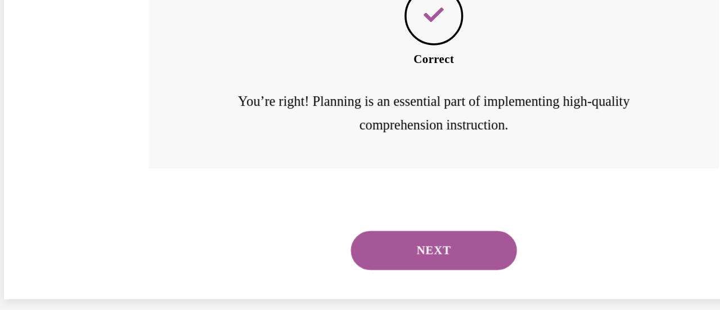
click at [133, 71] on button "NEXT" at bounding box center [111, 78] width 96 height 22
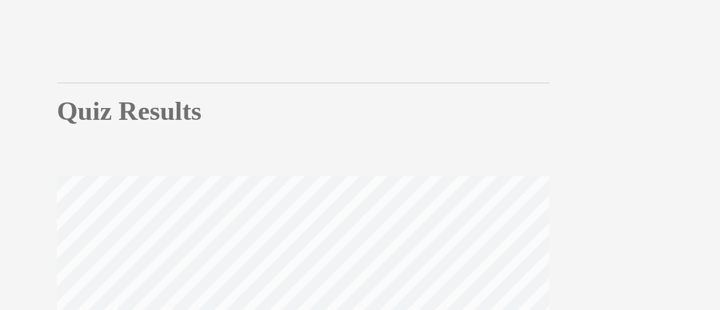
scroll to position [1265, 0]
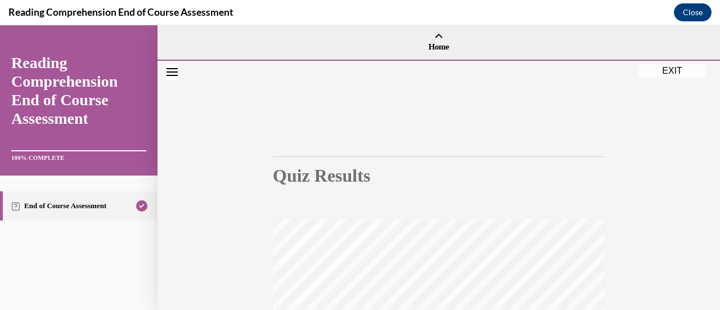
click at [669, 73] on button "EXIT" at bounding box center [671, 70] width 67 height 13
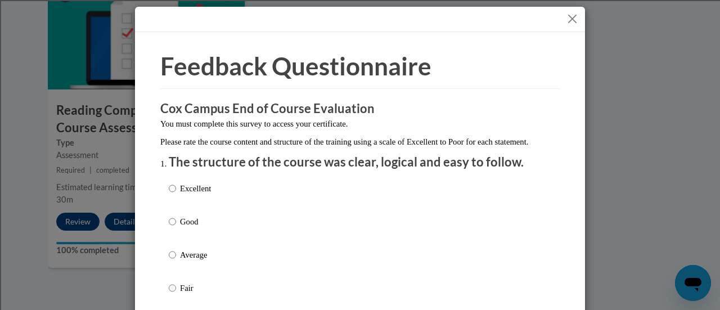
scroll to position [2, 0]
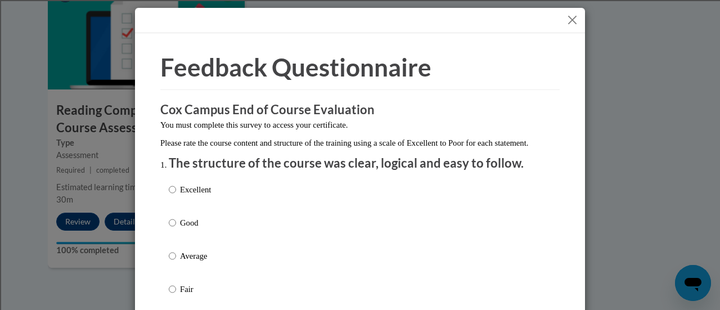
click at [180, 229] on p "Good" at bounding box center [195, 223] width 31 height 12
click at [176, 229] on input "Good" at bounding box center [172, 223] width 7 height 12
radio input "true"
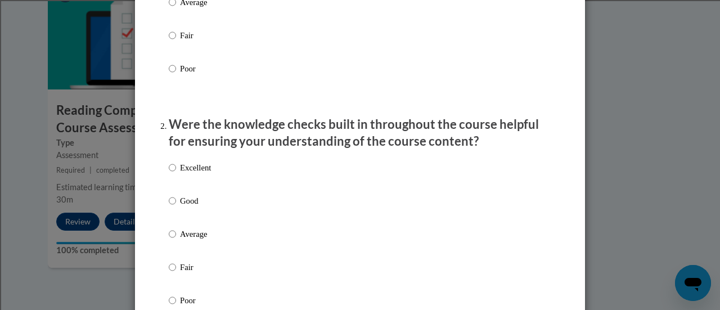
scroll to position [256, 0]
click at [169, 222] on label "Good" at bounding box center [190, 209] width 42 height 30
click at [169, 206] on input "Good" at bounding box center [172, 200] width 7 height 12
radio input "true"
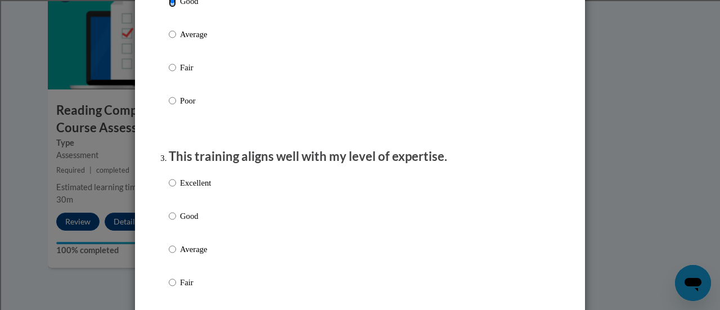
scroll to position [454, 0]
click at [169, 223] on input "Good" at bounding box center [172, 217] width 7 height 12
radio input "true"
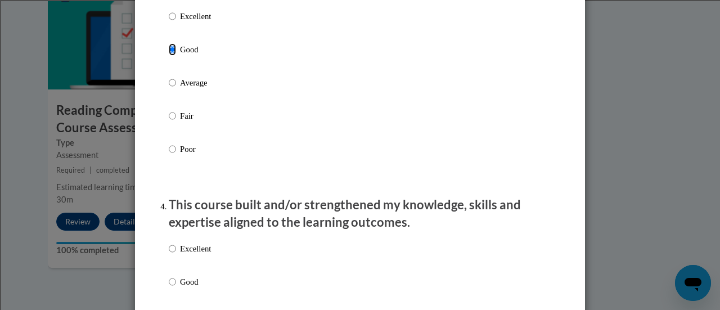
scroll to position [679, 0]
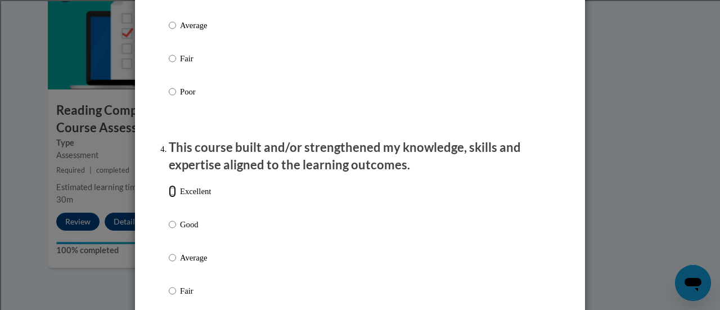
click at [169, 197] on input "Excellent" at bounding box center [172, 191] width 7 height 12
radio input "true"
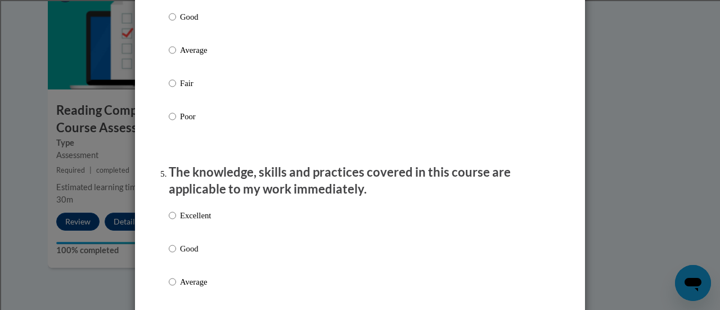
scroll to position [889, 0]
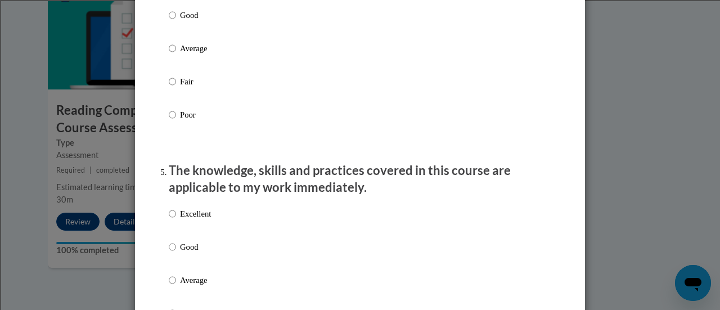
click at [169, 233] on label "Excellent" at bounding box center [190, 223] width 42 height 30
click at [169, 220] on input "Excellent" at bounding box center [172, 214] width 7 height 12
radio input "true"
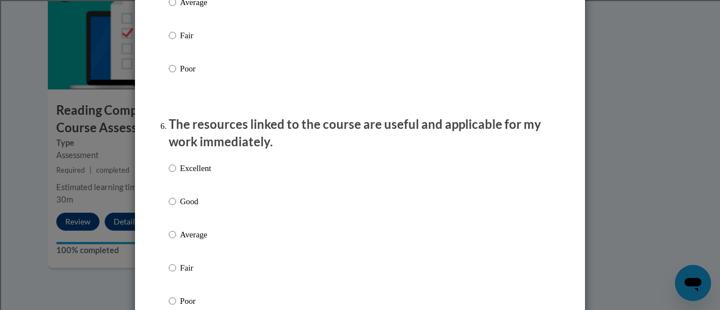
scroll to position [1170, 0]
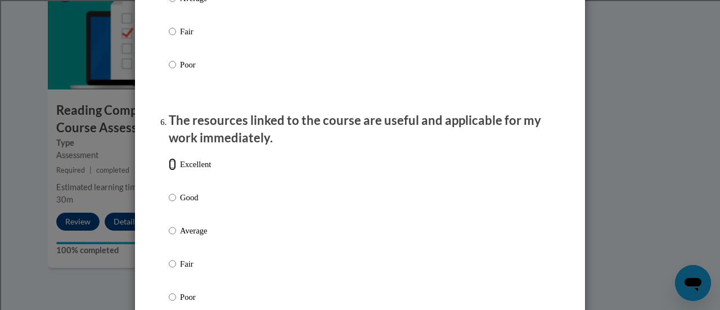
click at [170, 170] on input "Excellent" at bounding box center [172, 164] width 7 height 12
radio input "true"
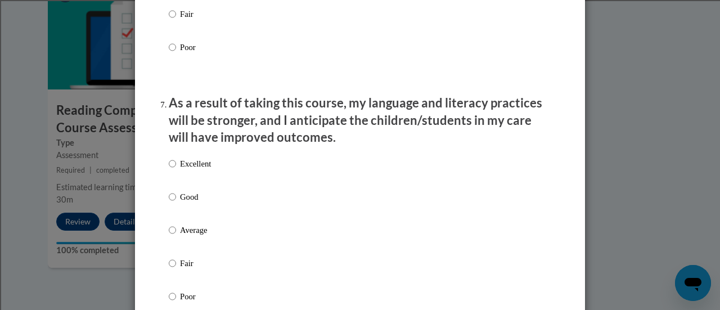
scroll to position [1424, 0]
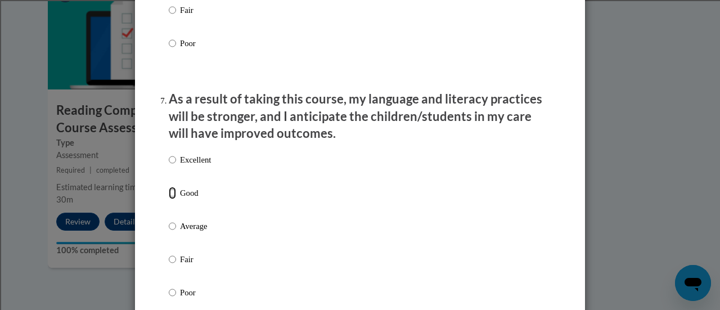
click at [169, 199] on input "Good" at bounding box center [172, 193] width 7 height 12
radio input "true"
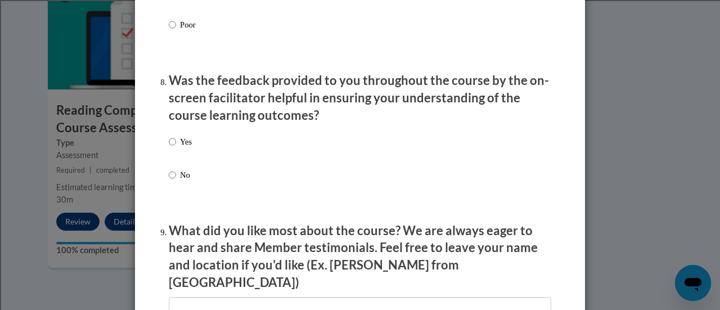
scroll to position [1692, 0]
click at [169, 143] on div "Yes No" at bounding box center [180, 166] width 23 height 75
click at [169, 142] on div "Yes No" at bounding box center [180, 166] width 23 height 75
click at [170, 147] on input "Yes" at bounding box center [172, 141] width 7 height 12
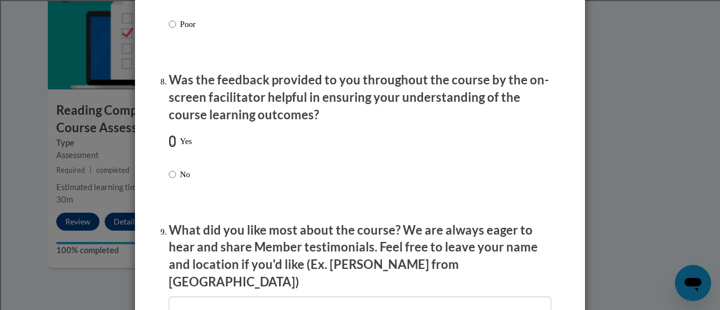
radio input "true"
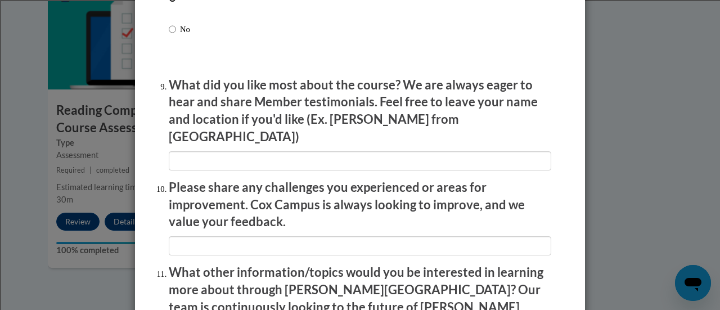
scroll to position [1838, 0]
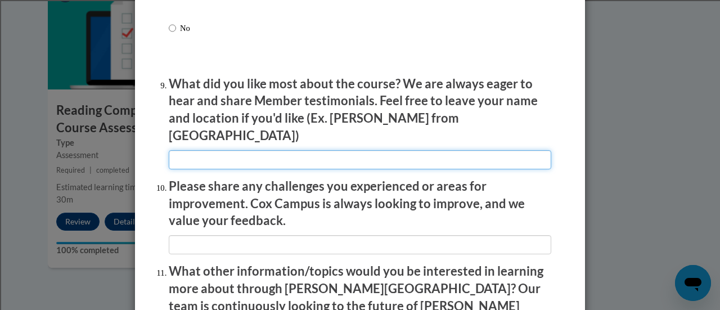
click at [245, 150] on input "textbox" at bounding box center [360, 159] width 382 height 19
type input "I apprciated the review at the end of every lesson to recap what was learned."
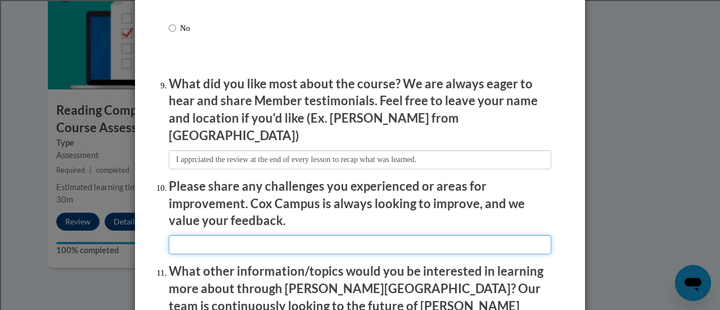
click at [299, 237] on input "textbox" at bounding box center [360, 244] width 382 height 19
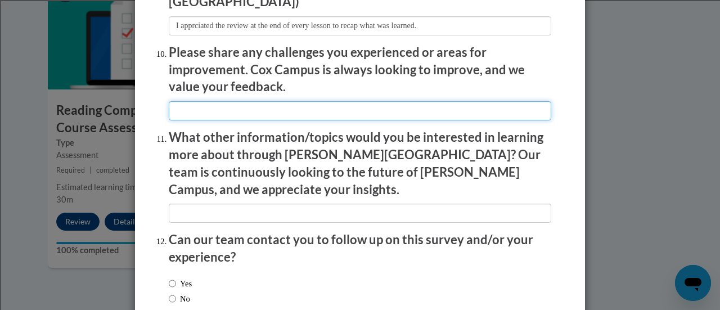
scroll to position [1971, 0]
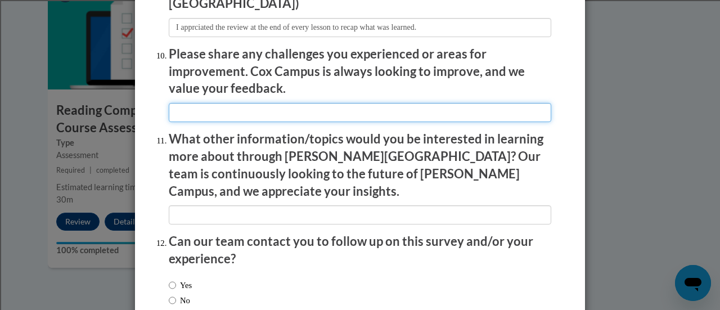
click at [266, 103] on input "textbox" at bounding box center [360, 112] width 382 height 19
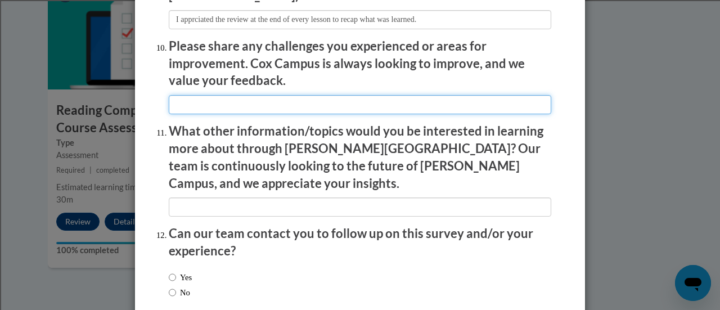
scroll to position [1980, 0]
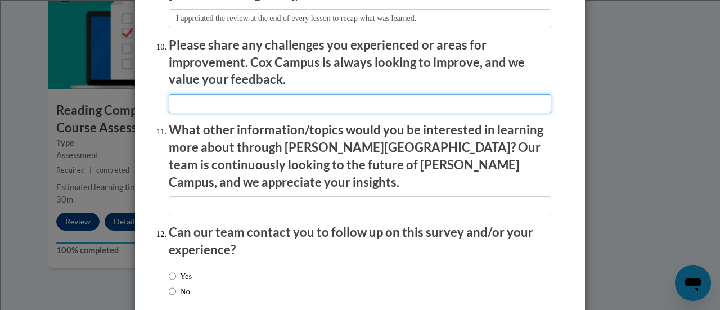
click at [313, 94] on input "textbox" at bounding box center [360, 103] width 382 height 19
type input "none"
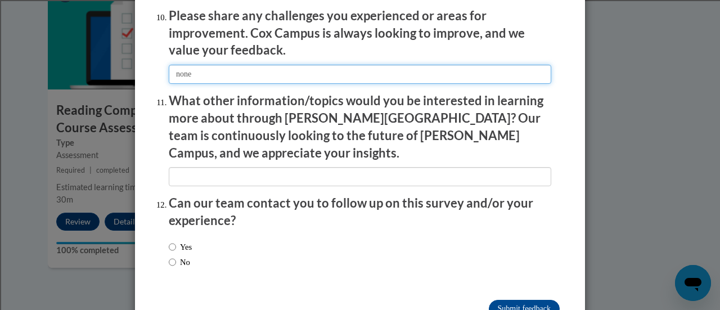
scroll to position [2028, 0]
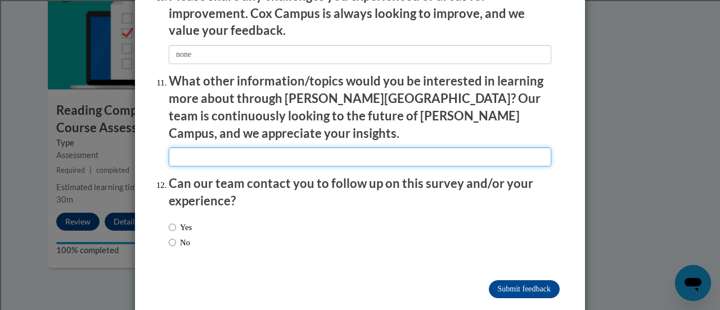
click at [249, 147] on input "textbox" at bounding box center [360, 156] width 382 height 19
type input "None at this time"
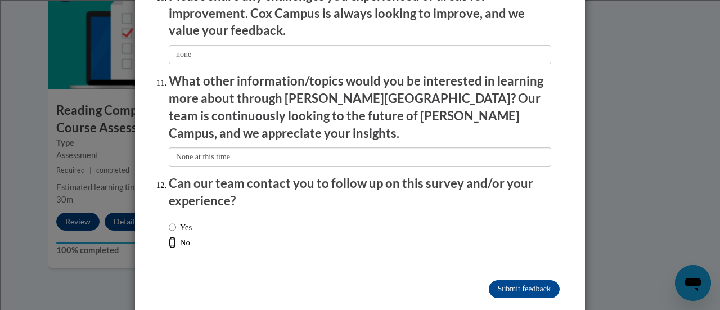
click at [169, 236] on input "No" at bounding box center [172, 242] width 7 height 12
radio input "true"
click at [524, 280] on input "Submit feedback" at bounding box center [524, 289] width 71 height 18
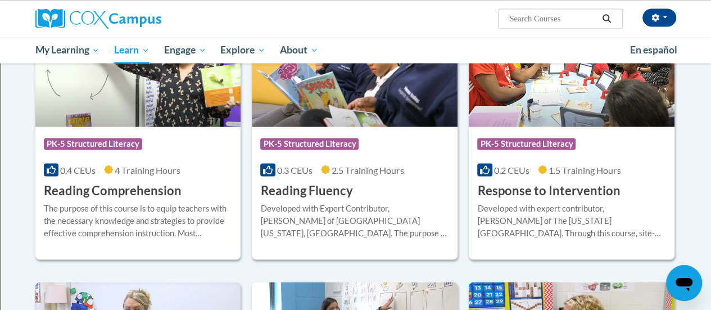
scroll to position [1009, 0]
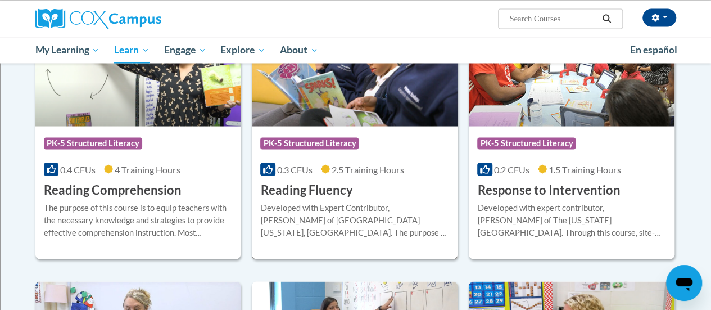
click at [336, 88] on img at bounding box center [355, 68] width 206 height 115
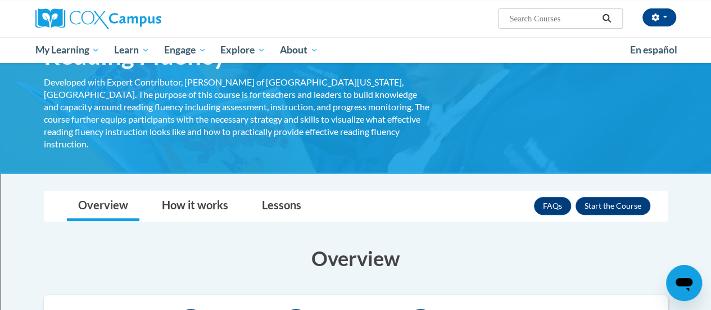
scroll to position [97, 0]
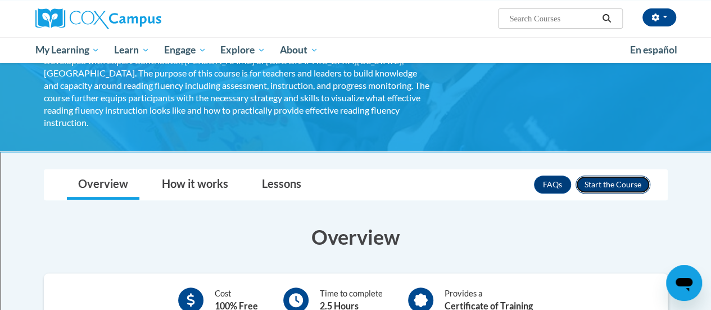
click at [609, 175] on button "Enroll" at bounding box center [613, 184] width 75 height 18
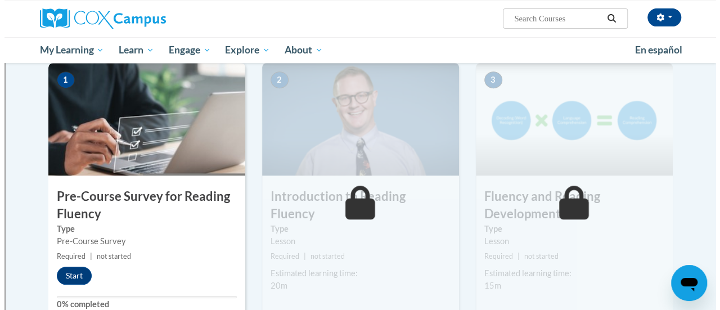
scroll to position [235, 0]
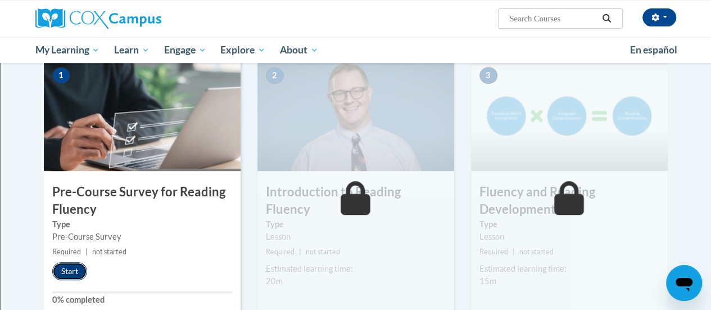
click at [73, 267] on button "Start" at bounding box center [69, 271] width 35 height 18
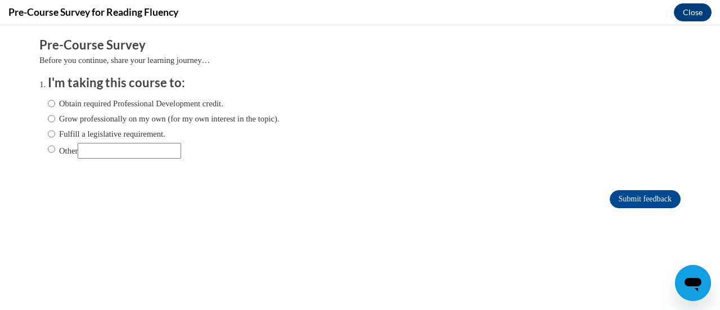
scroll to position [0, 0]
click at [142, 136] on label "Fulfill a legislative requirement." at bounding box center [107, 134] width 118 height 12
click at [55, 136] on input "Fulfill a legislative requirement." at bounding box center [51, 134] width 7 height 12
radio input "true"
click at [633, 202] on input "Submit feedback" at bounding box center [645, 199] width 71 height 18
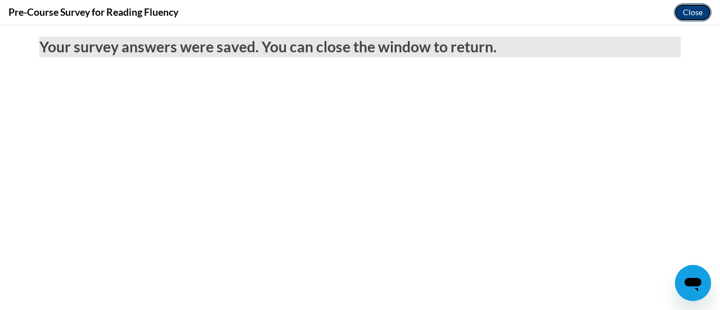
click at [686, 9] on button "Close" at bounding box center [693, 12] width 38 height 18
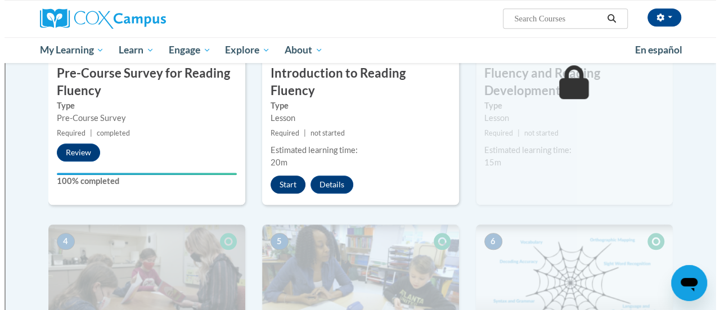
scroll to position [355, 0]
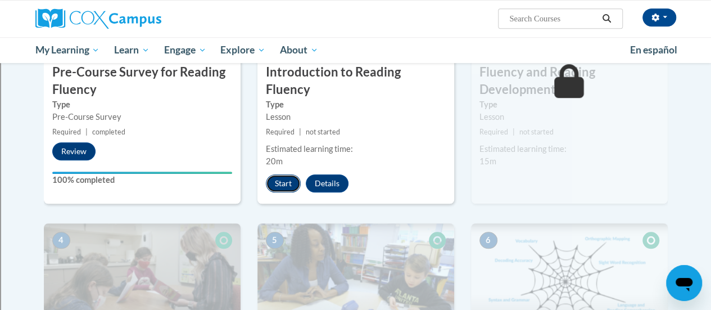
click at [286, 174] on button "Start" at bounding box center [283, 183] width 35 height 18
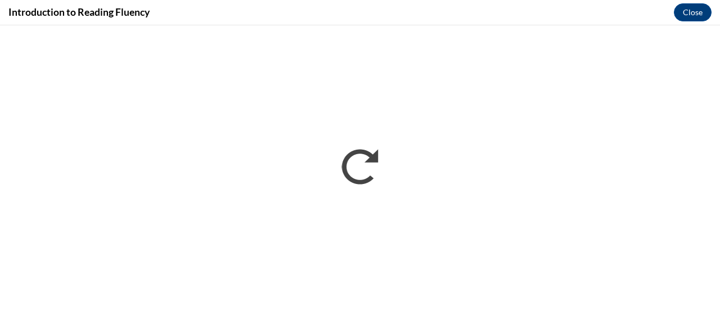
scroll to position [0, 0]
